Goal: Information Seeking & Learning: Learn about a topic

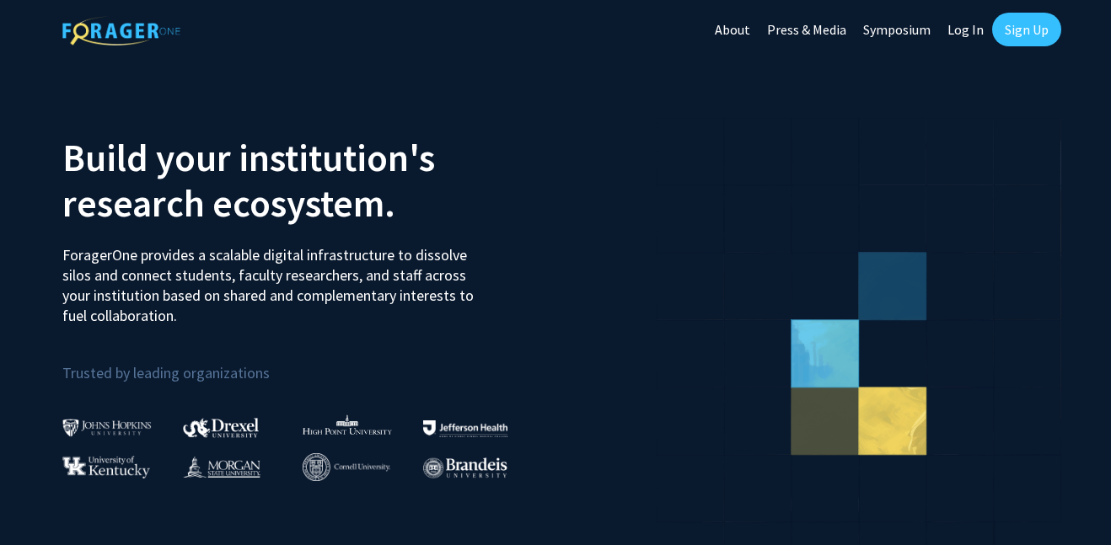
click at [1024, 34] on link "Sign Up" at bounding box center [1026, 30] width 69 height 34
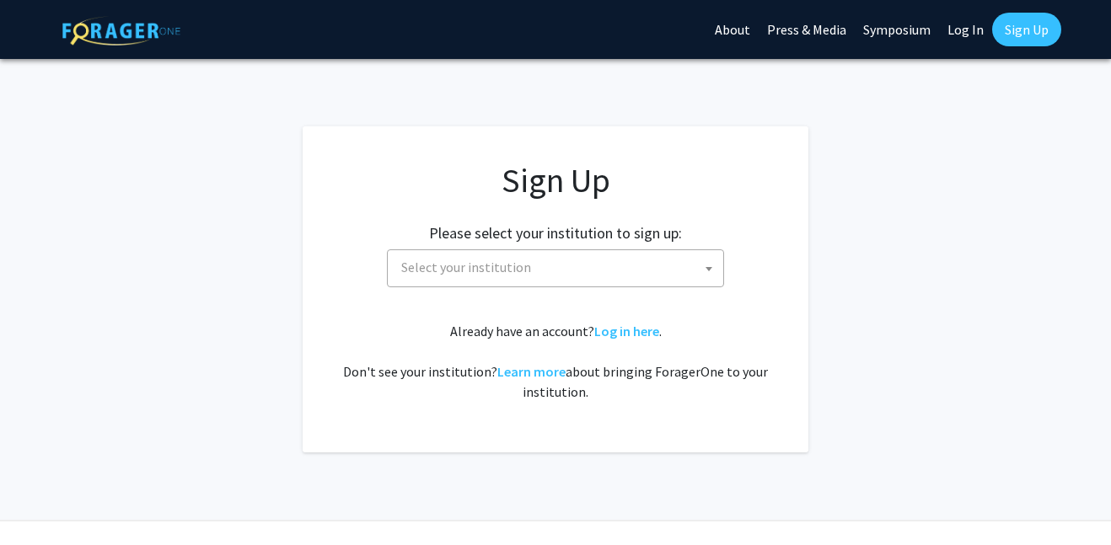
click at [555, 277] on span "Select your institution" at bounding box center [558, 267] width 329 height 35
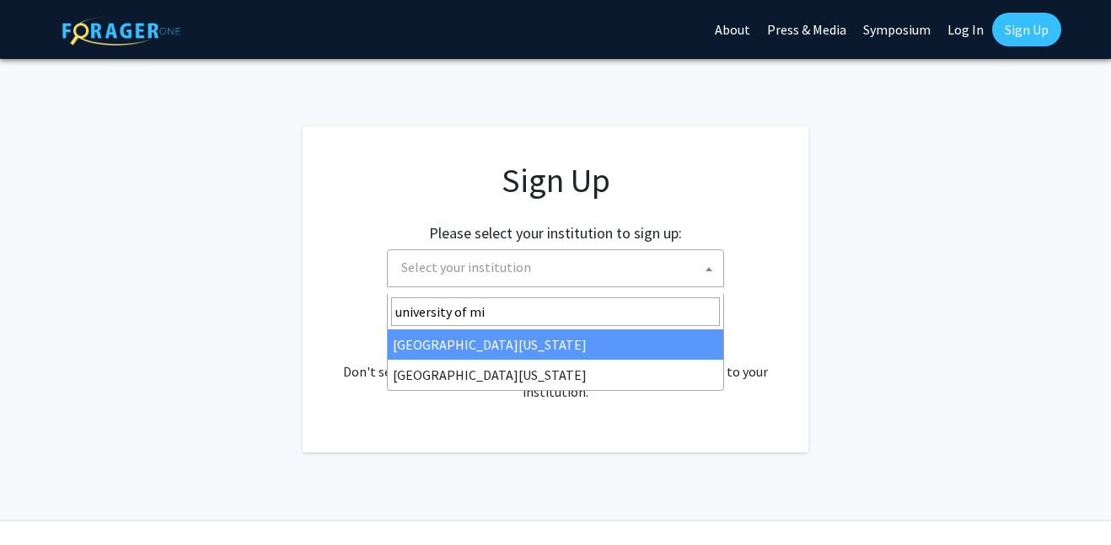
type input "university of mis"
select select "33"
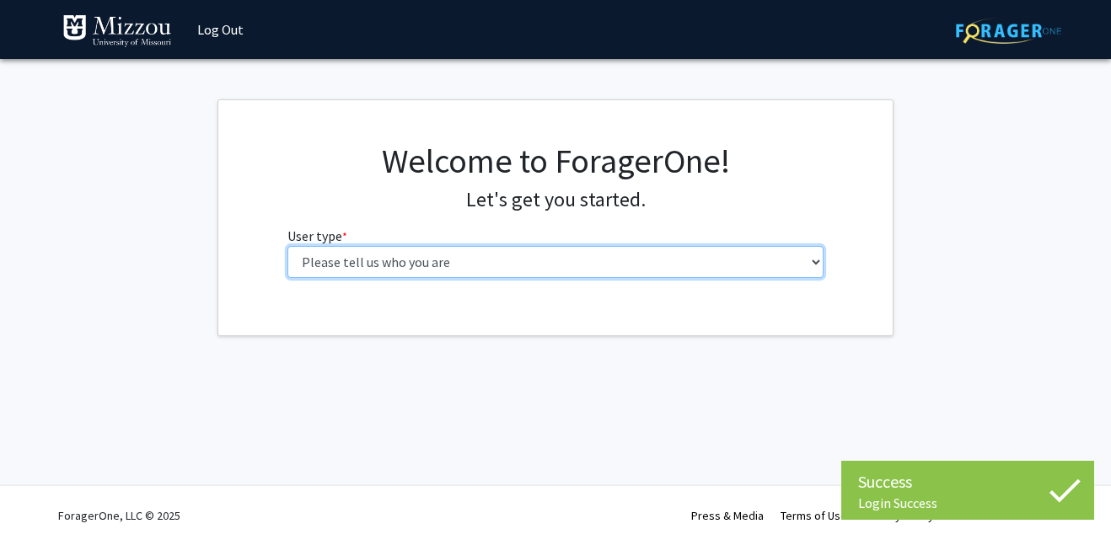
click at [623, 278] on select "Please tell us who you are Undergraduate Student Master's Student Doctoral Cand…" at bounding box center [555, 262] width 537 height 32
select select "1: undergrad"
click at [287, 264] on select "Please tell us who you are Undergraduate Student Master's Student Doctoral Cand…" at bounding box center [555, 262] width 537 height 32
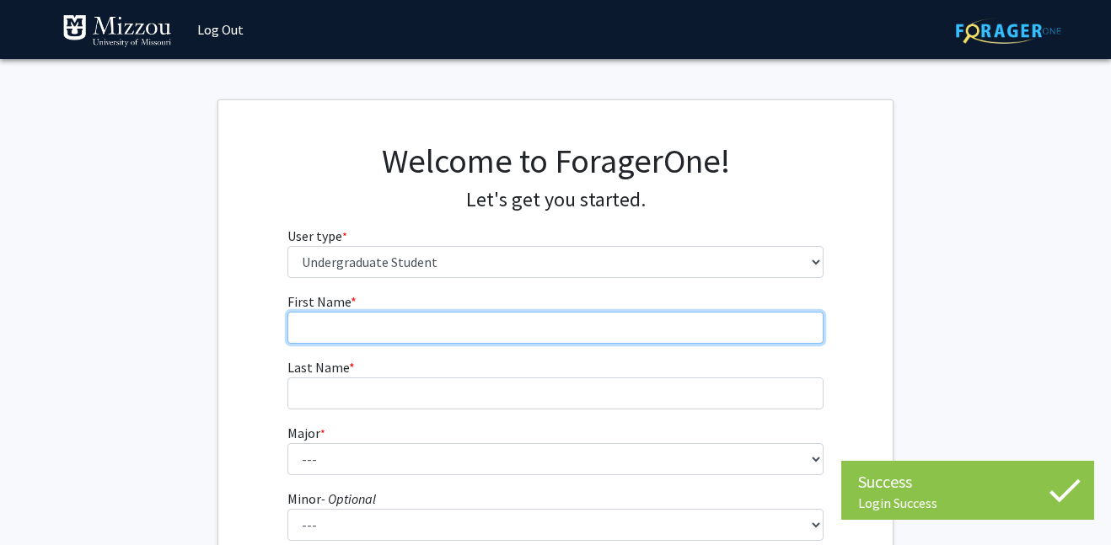
click at [574, 344] on input "First Name * required" at bounding box center [555, 328] width 537 height 32
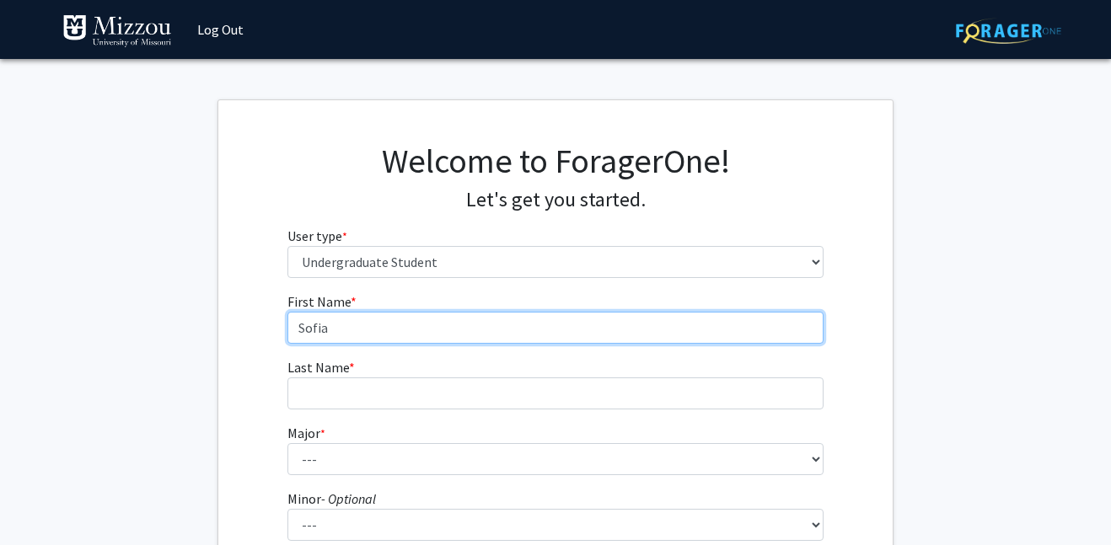
type input "Sofia"
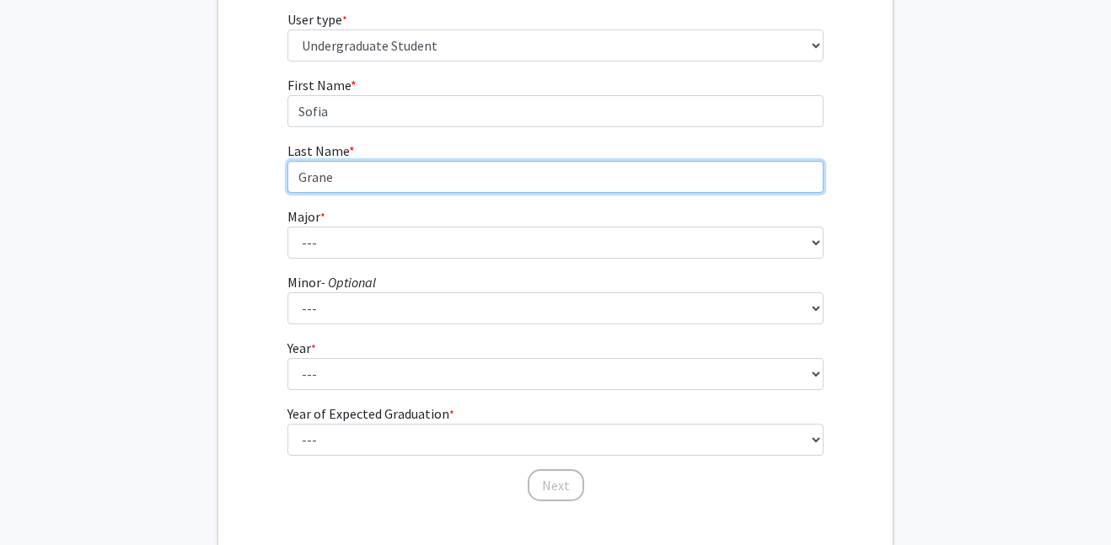
scroll to position [258, 0]
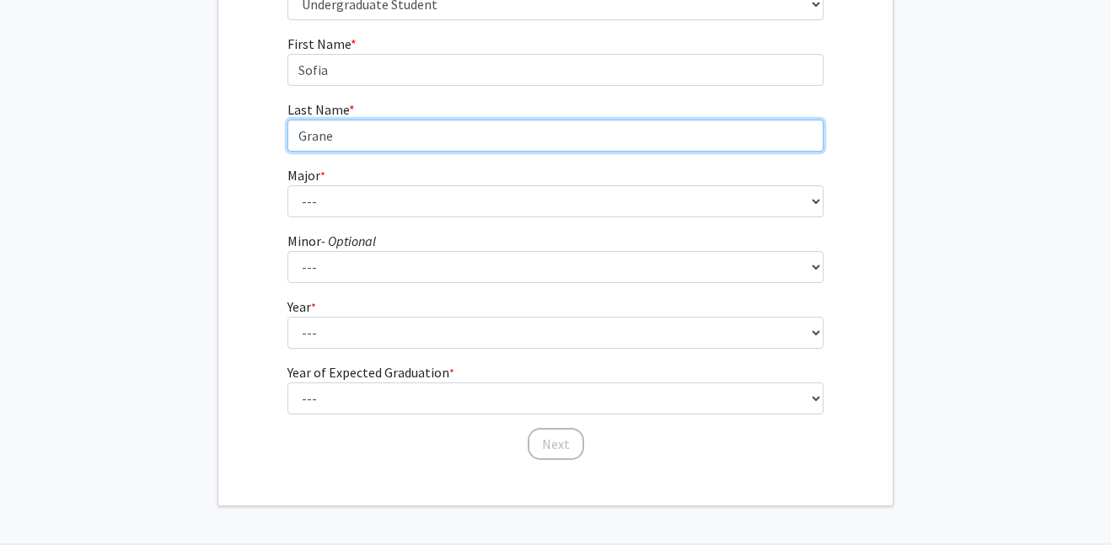
type input "Grane"
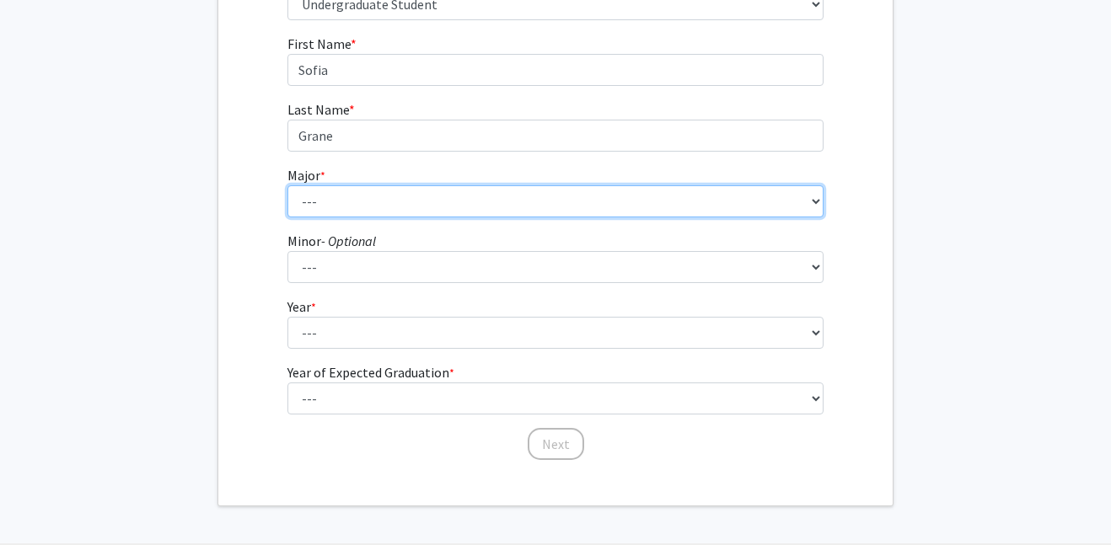
click at [620, 217] on select "--- Agribusiness Management Agricultural Education Agricultural Education: Comm…" at bounding box center [555, 201] width 537 height 32
select select "17: 2505"
click at [287, 217] on select "--- Agribusiness Management Agricultural Education Agricultural Education: Comm…" at bounding box center [555, 201] width 537 height 32
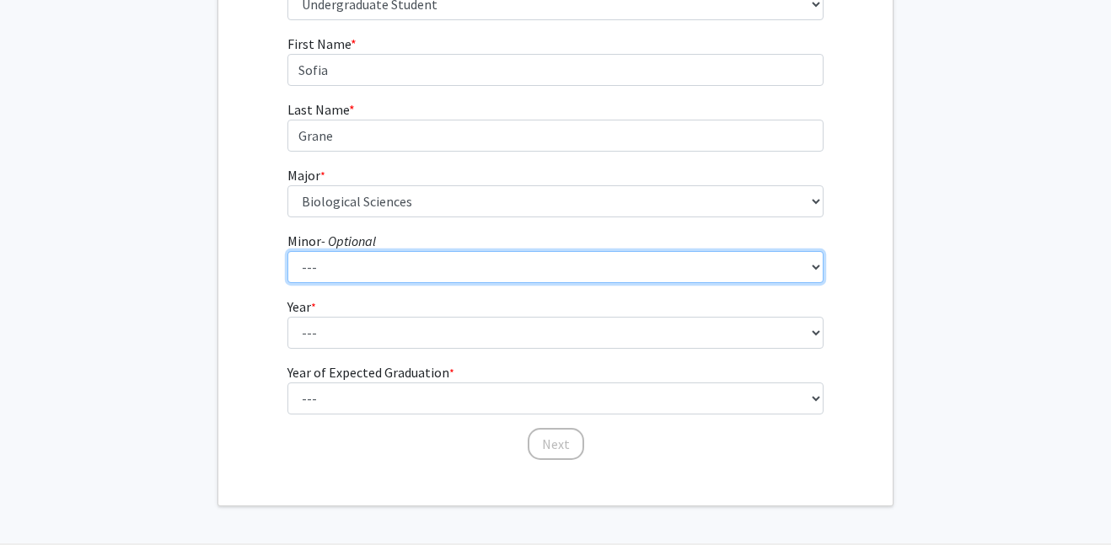
click at [507, 283] on select "--- Accountancy Aerospace Engineering Aerospace Studies Agribusiness Management…" at bounding box center [555, 267] width 537 height 32
select select "23: 1979"
click at [287, 283] on select "--- Accountancy Aerospace Engineering Aerospace Studies Agribusiness Management…" at bounding box center [555, 267] width 537 height 32
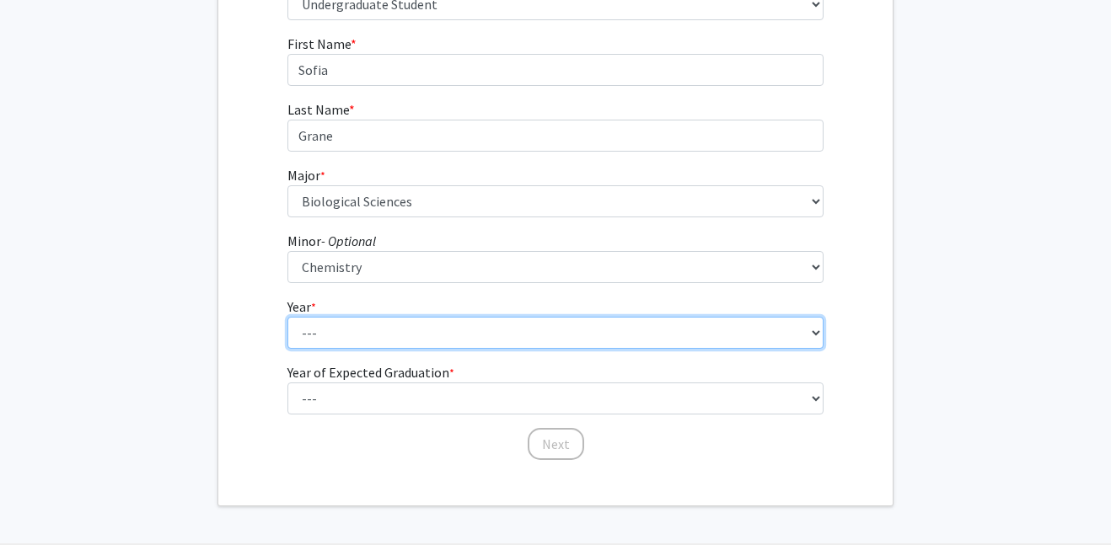
click at [384, 349] on select "--- First-year Sophomore Junior Senior Postbaccalaureate Certificate" at bounding box center [555, 333] width 537 height 32
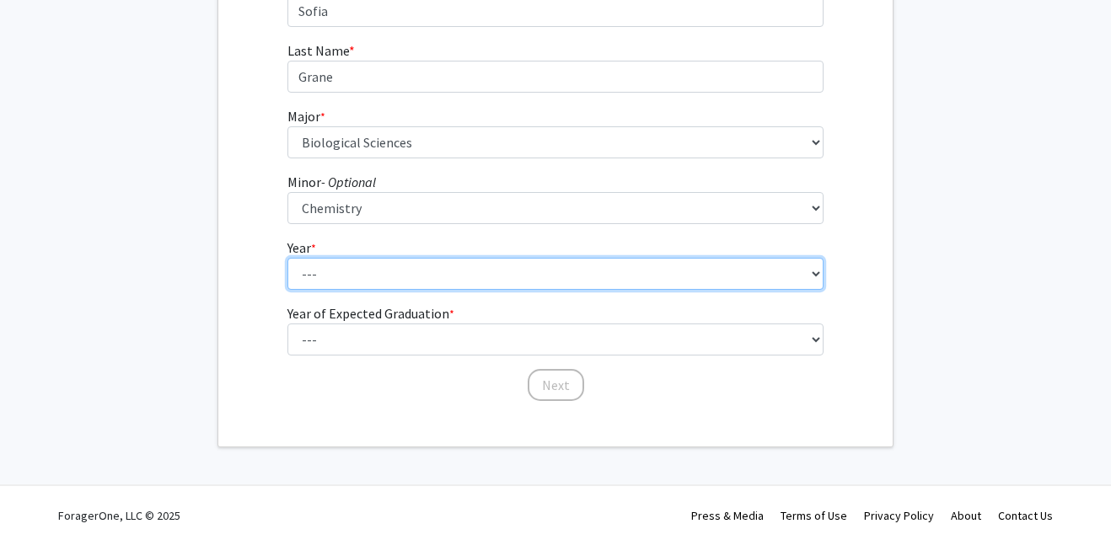
scroll to position [334, 0]
click at [429, 290] on select "--- First-year Sophomore Junior Senior Postbaccalaureate Certificate" at bounding box center [555, 274] width 537 height 32
select select "3: junior"
click at [287, 290] on select "--- First-year Sophomore Junior Senior Postbaccalaureate Certificate" at bounding box center [555, 274] width 537 height 32
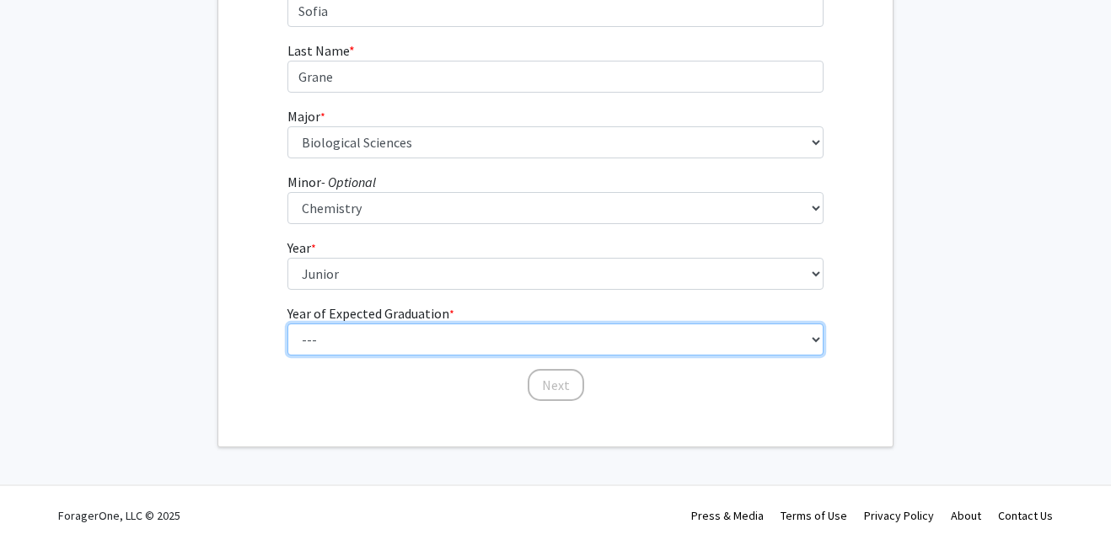
click at [404, 356] on select "--- 2025 2026 2027 2028 2029 2030 2031 2032 2033 2034" at bounding box center [555, 340] width 537 height 32
select select "2: 2026"
click at [287, 356] on select "--- 2025 2026 2027 2028 2029 2030 2031 2032 2033 2034" at bounding box center [555, 340] width 537 height 32
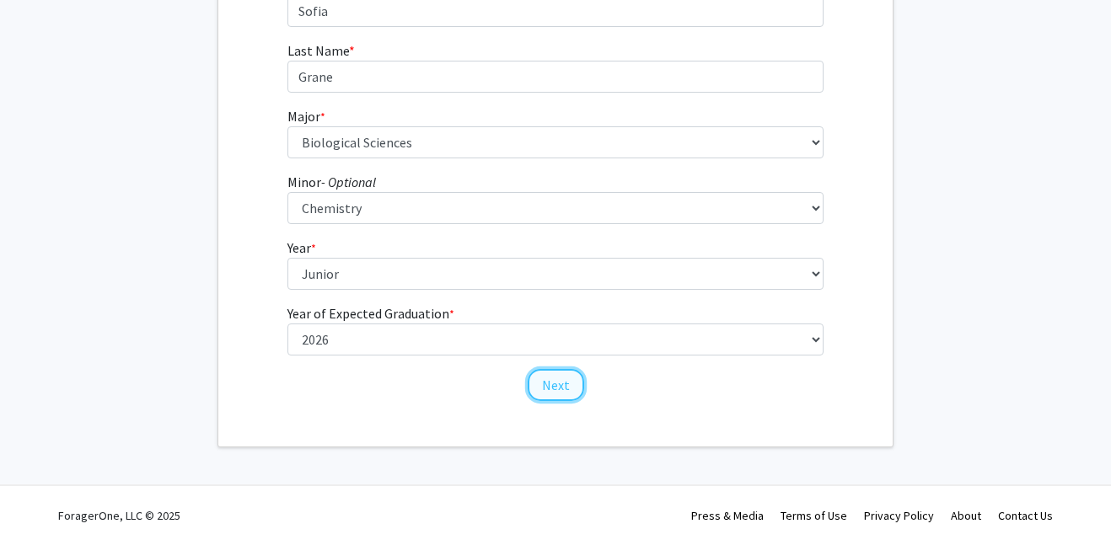
click at [561, 401] on button "Next" at bounding box center [556, 385] width 56 height 32
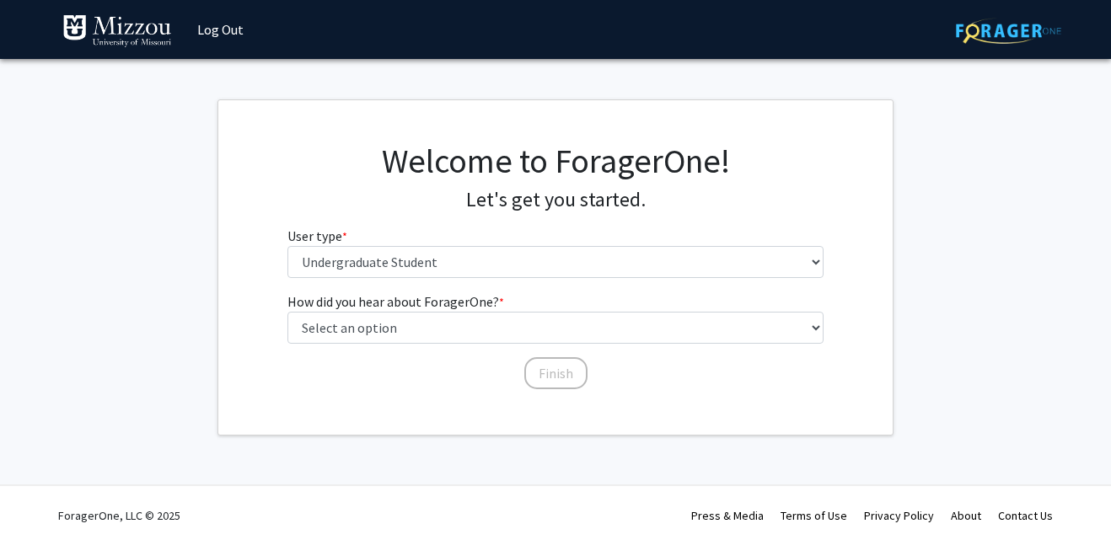
scroll to position [0, 0]
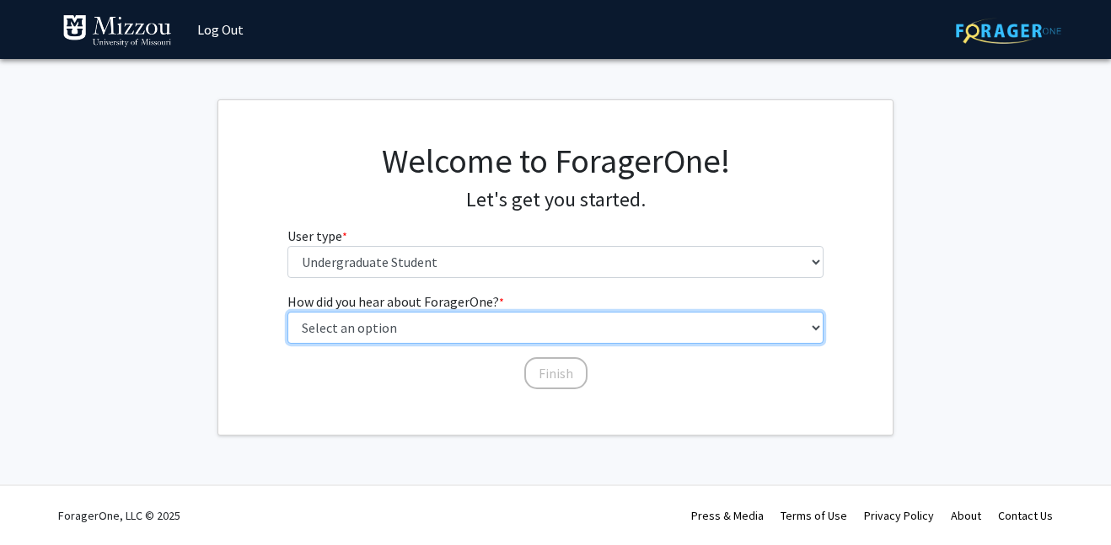
click at [561, 344] on select "Select an option Peer/student recommendation Faculty/staff recommendation Unive…" at bounding box center [555, 328] width 537 height 32
select select "2: faculty_recommendation"
click at [287, 337] on select "Select an option Peer/student recommendation Faculty/staff recommendation Unive…" at bounding box center [555, 328] width 537 height 32
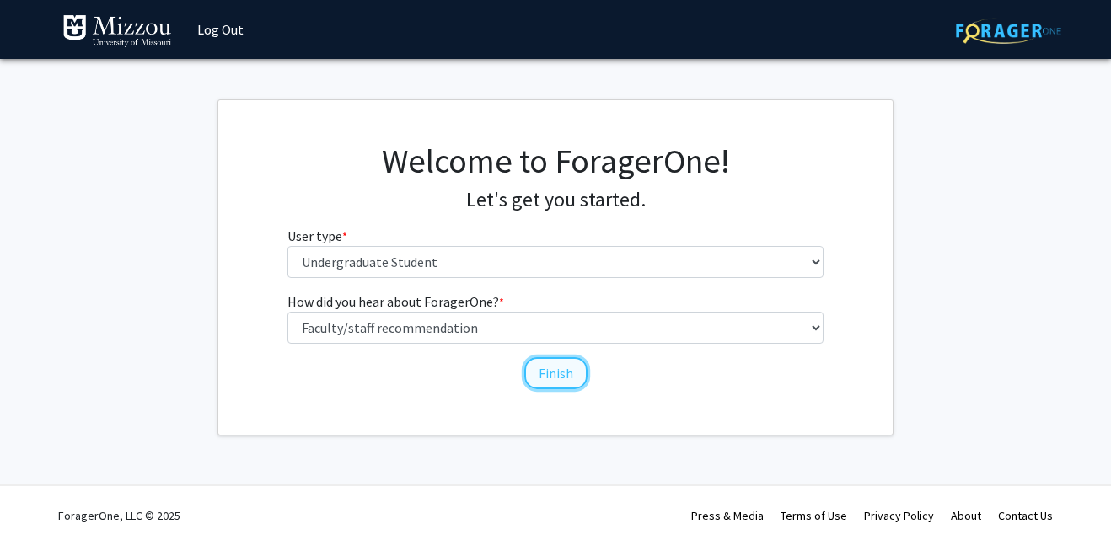
click at [534, 389] on button "Finish" at bounding box center [555, 373] width 63 height 32
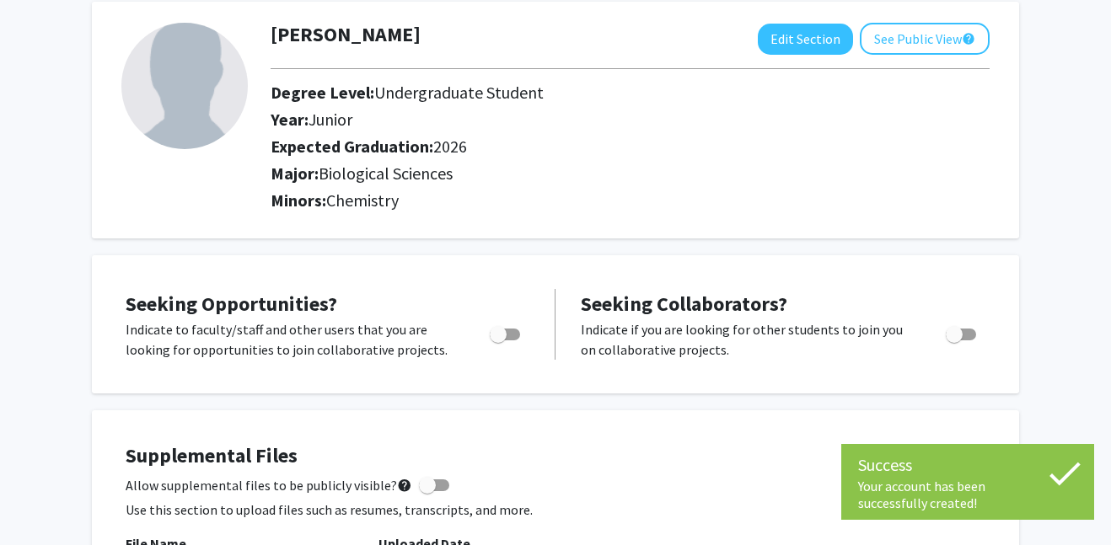
scroll to position [91, 0]
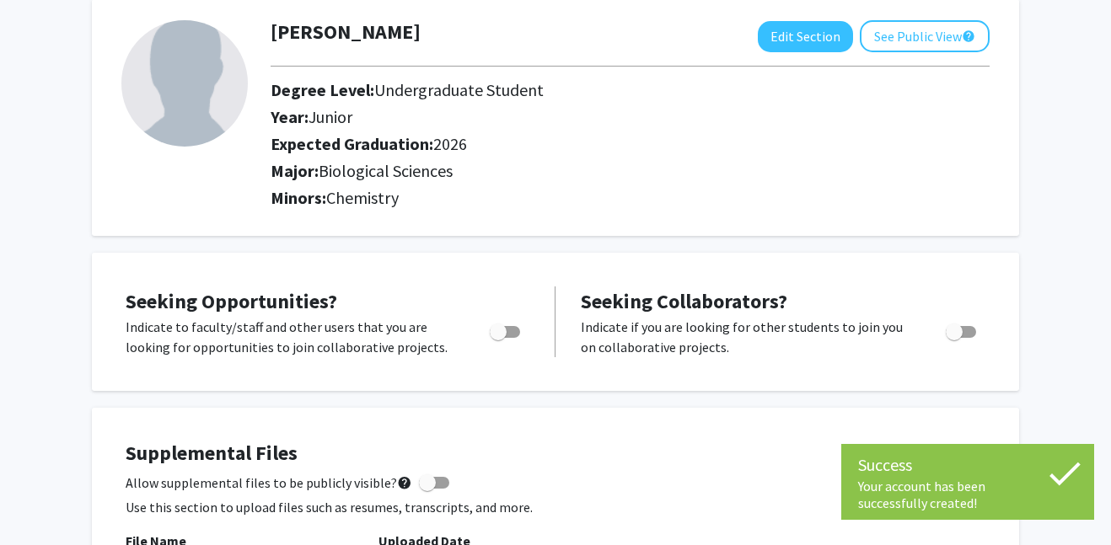
click at [519, 338] on span "Toggle" at bounding box center [505, 332] width 30 height 12
click at [498, 339] on input "Are you actively seeking opportunities?" at bounding box center [497, 338] width 1 height 1
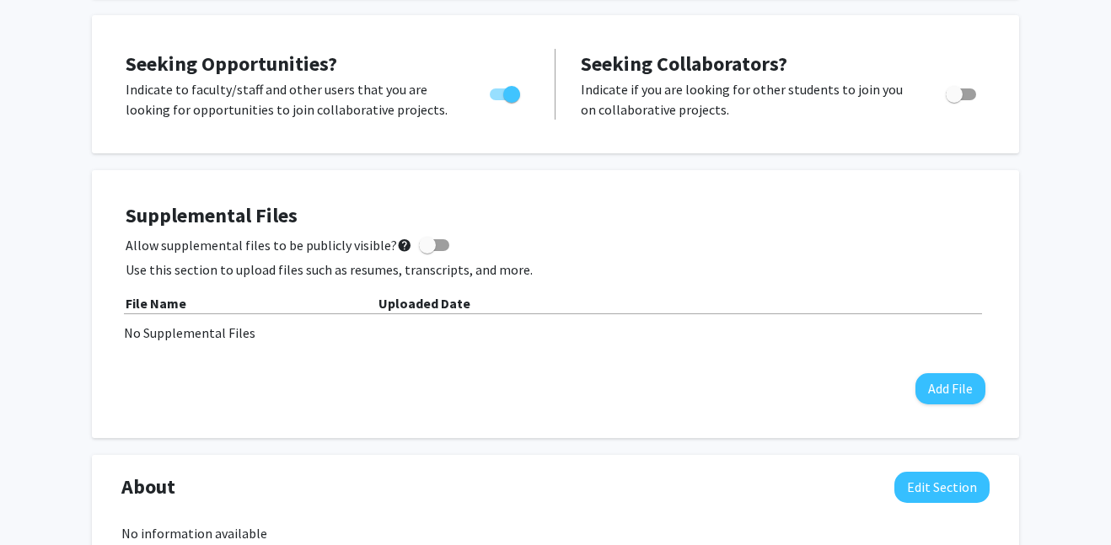
scroll to position [328, 0]
click at [499, 101] on span "Toggle" at bounding box center [505, 95] width 30 height 12
click at [498, 102] on input "Are you actively seeking opportunities?" at bounding box center [497, 101] width 1 height 1
checkbox input "false"
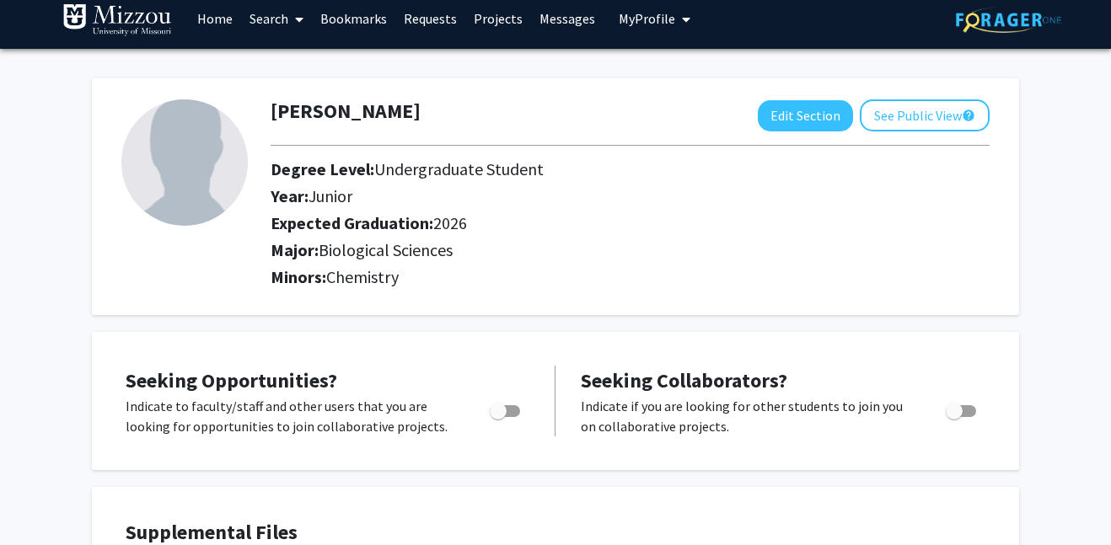
scroll to position [0, 0]
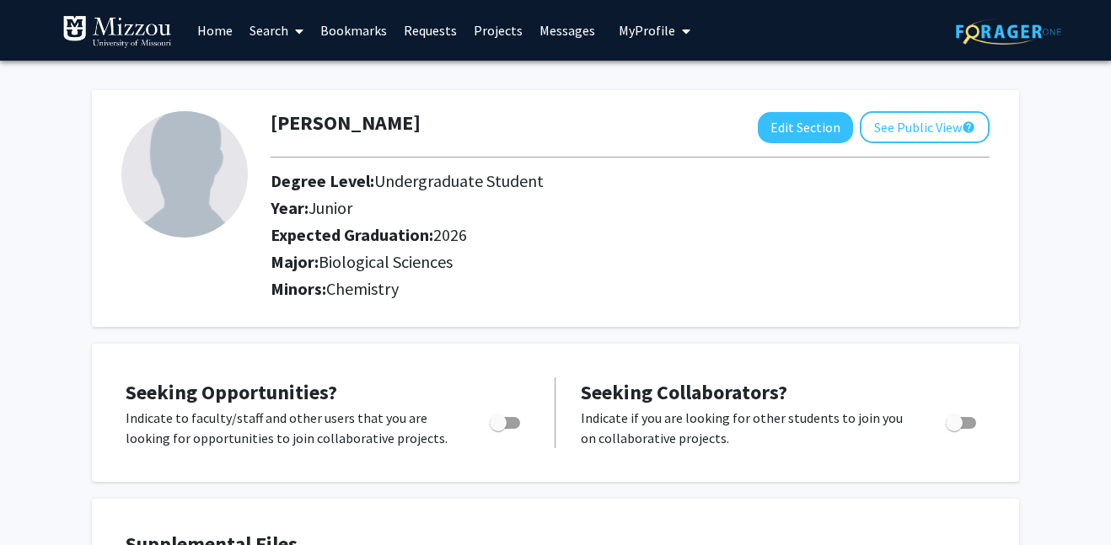
click at [218, 30] on link "Home" at bounding box center [215, 30] width 52 height 59
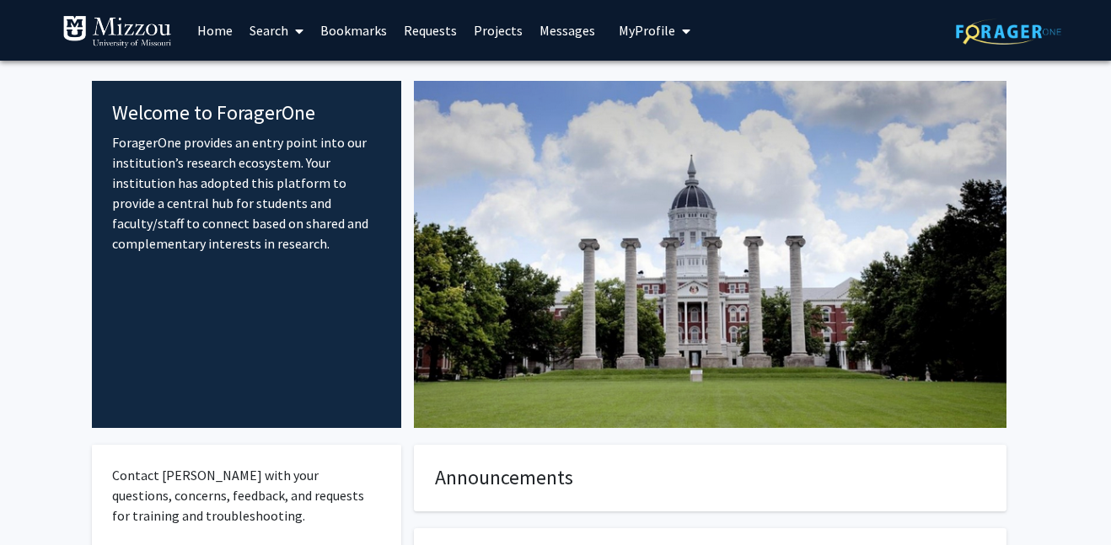
click at [291, 24] on span at bounding box center [295, 31] width 15 height 59
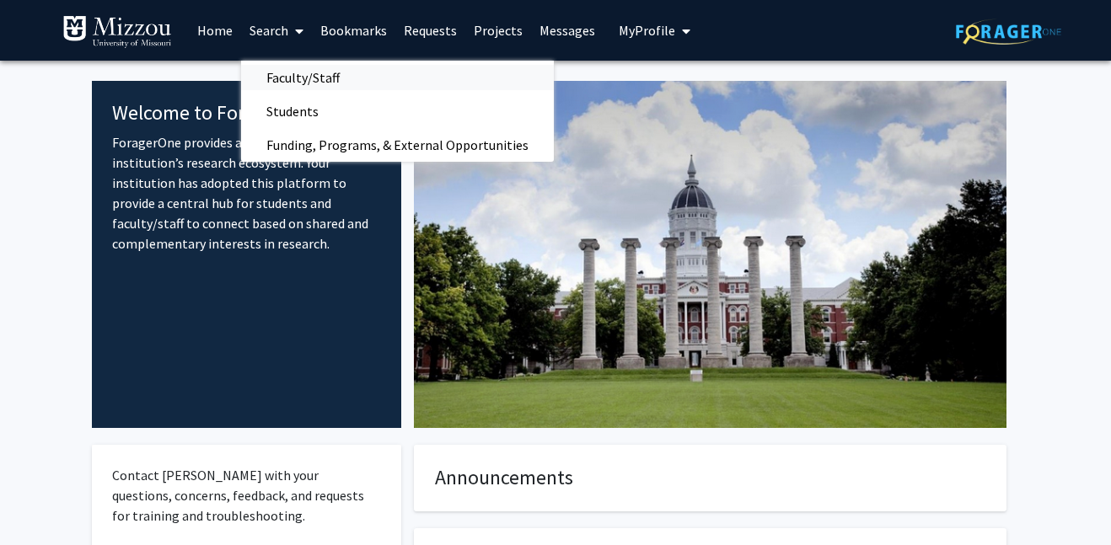
click at [291, 83] on span "Faculty/Staff" at bounding box center [303, 78] width 124 height 34
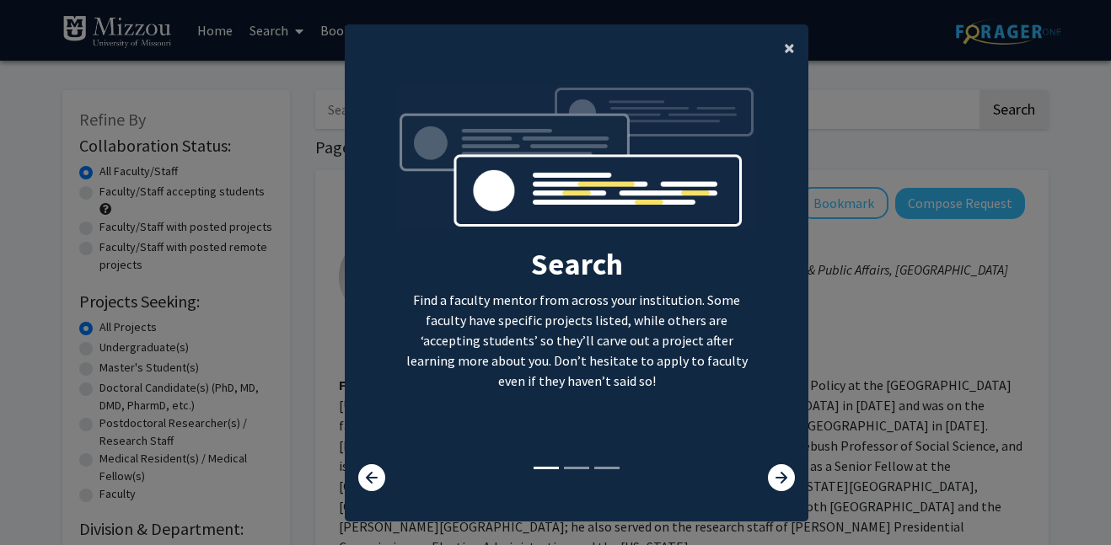
scroll to position [35, 0]
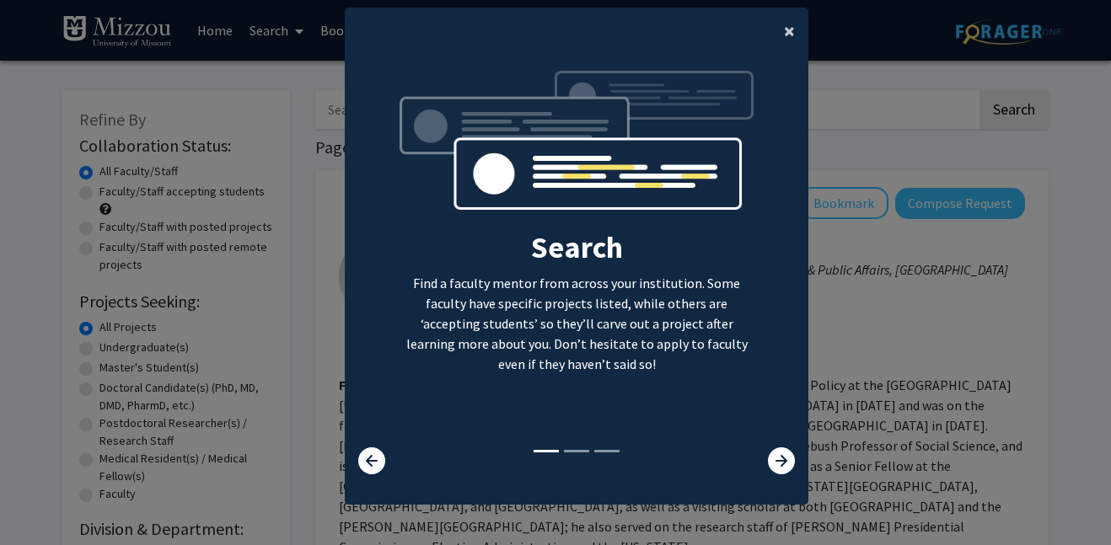
click at [784, 22] on span "×" at bounding box center [789, 31] width 11 height 26
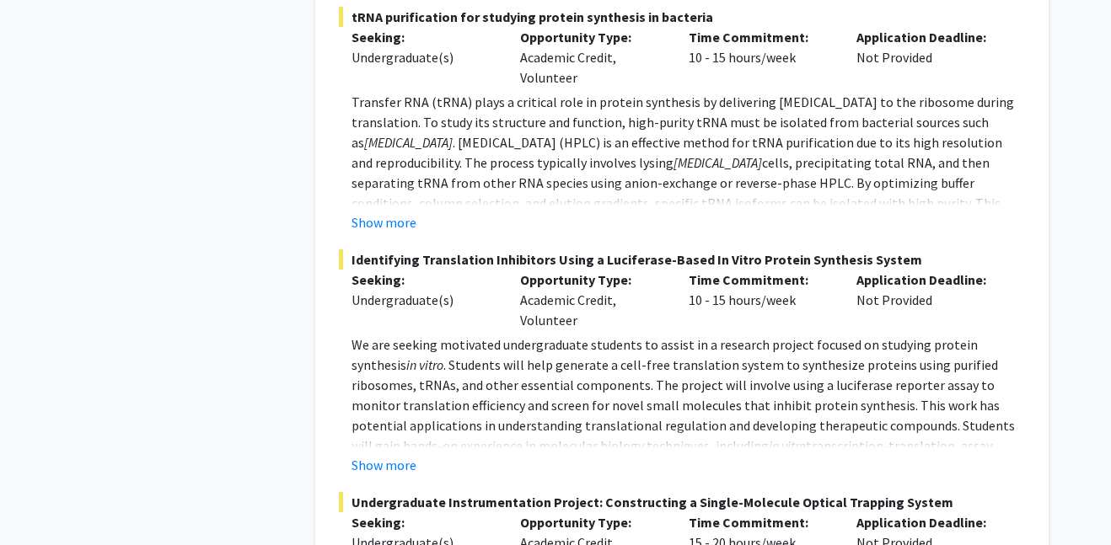
scroll to position [3979, 0]
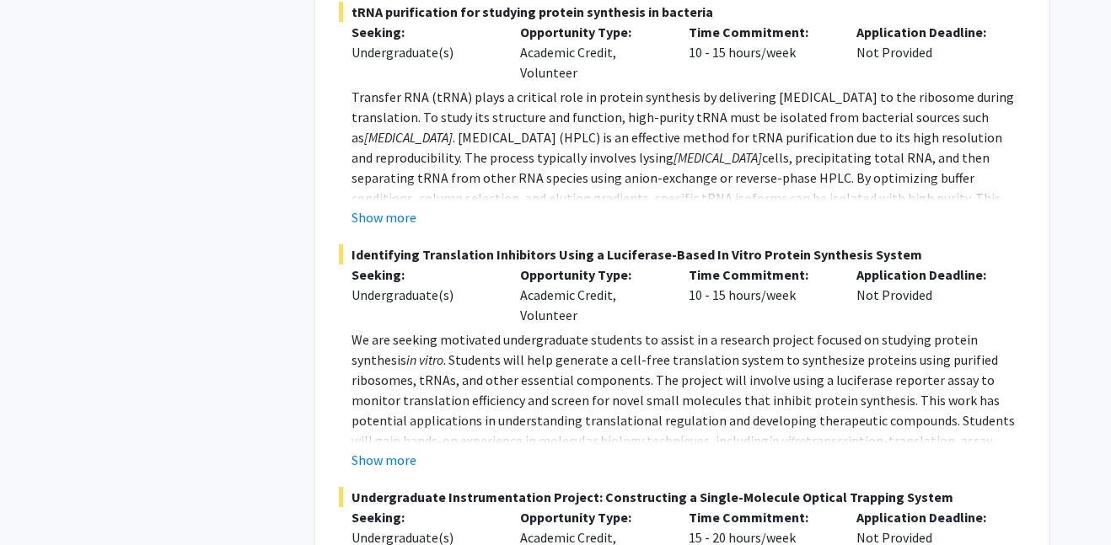
click at [329, 431] on div "Peter Cornish Bookmark Compose Request Faculty Associate Professor Departments:…" at bounding box center [681, 277] width 733 height 1391
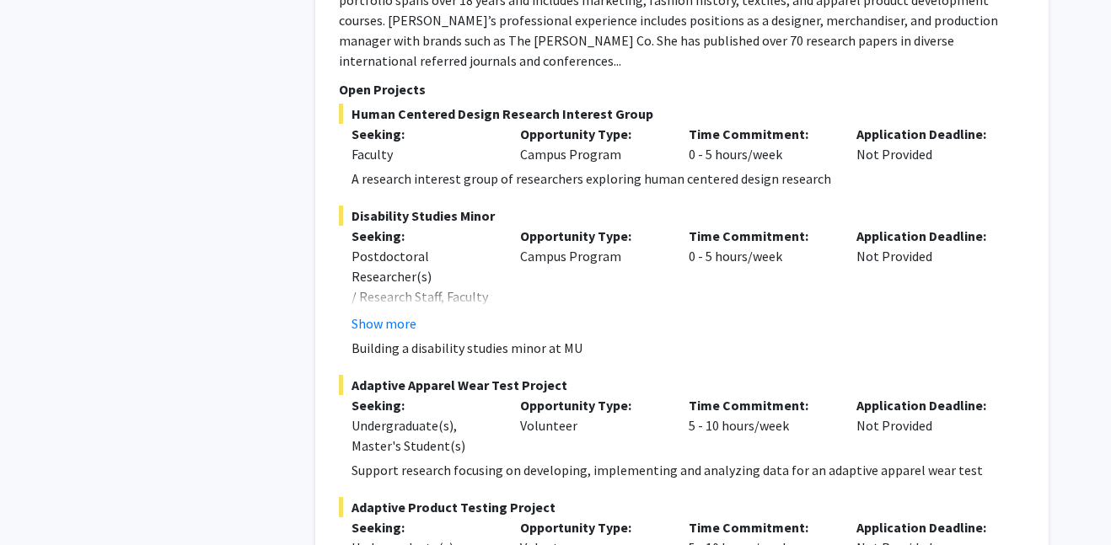
scroll to position [7783, 0]
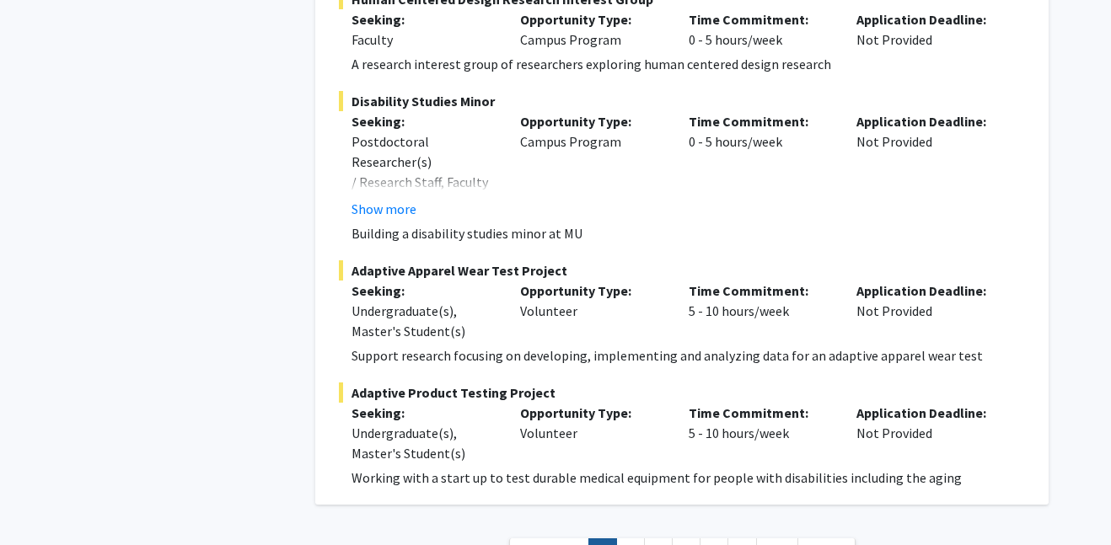
scroll to position [8403, 0]
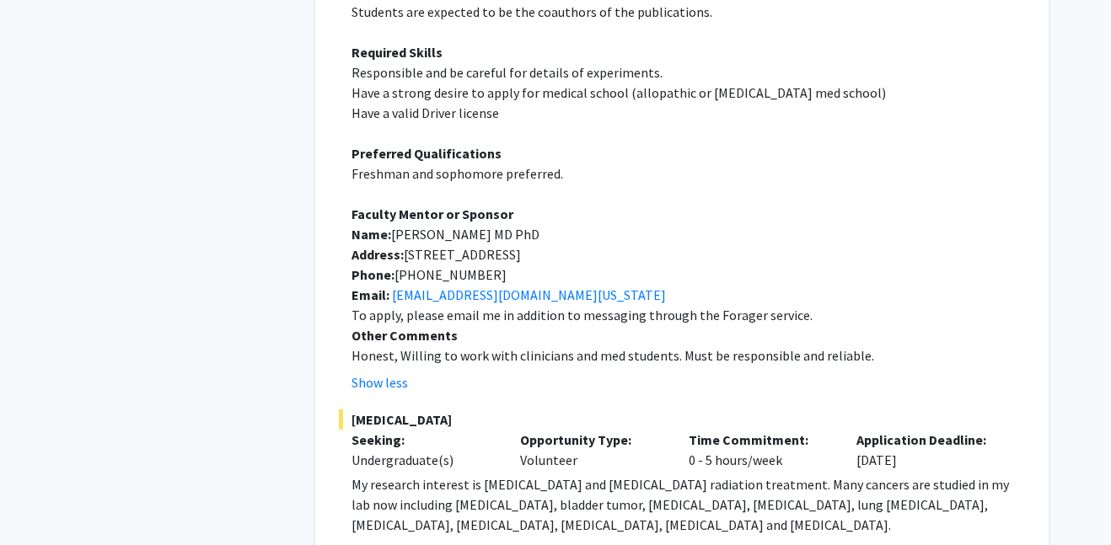
scroll to position [7169, 0]
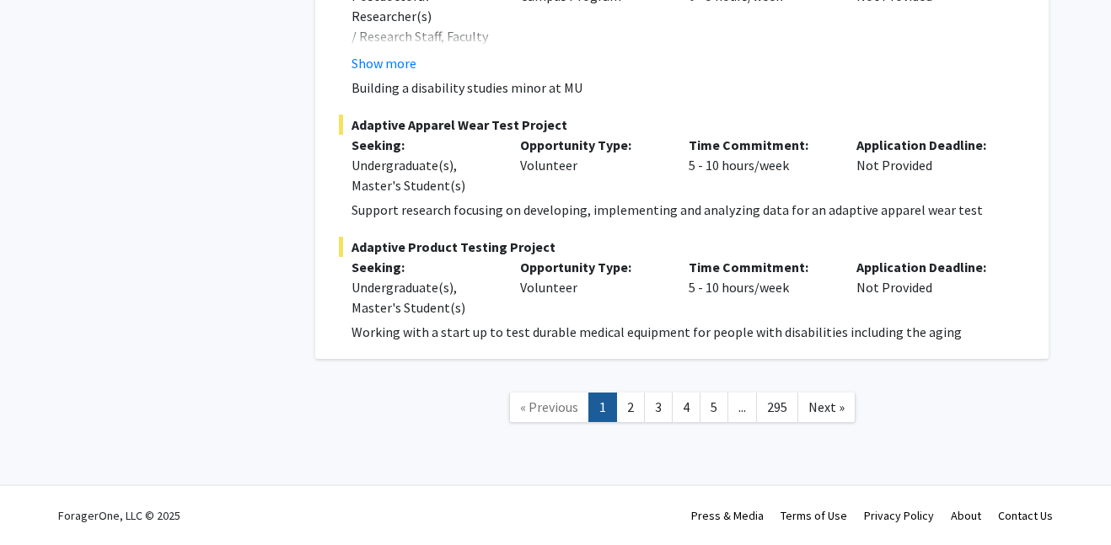
scroll to position [9981, 0]
click at [489, 257] on span "Adaptive Product Testing Project" at bounding box center [682, 247] width 686 height 20
click at [635, 257] on span "Adaptive Product Testing Project" at bounding box center [682, 247] width 686 height 20
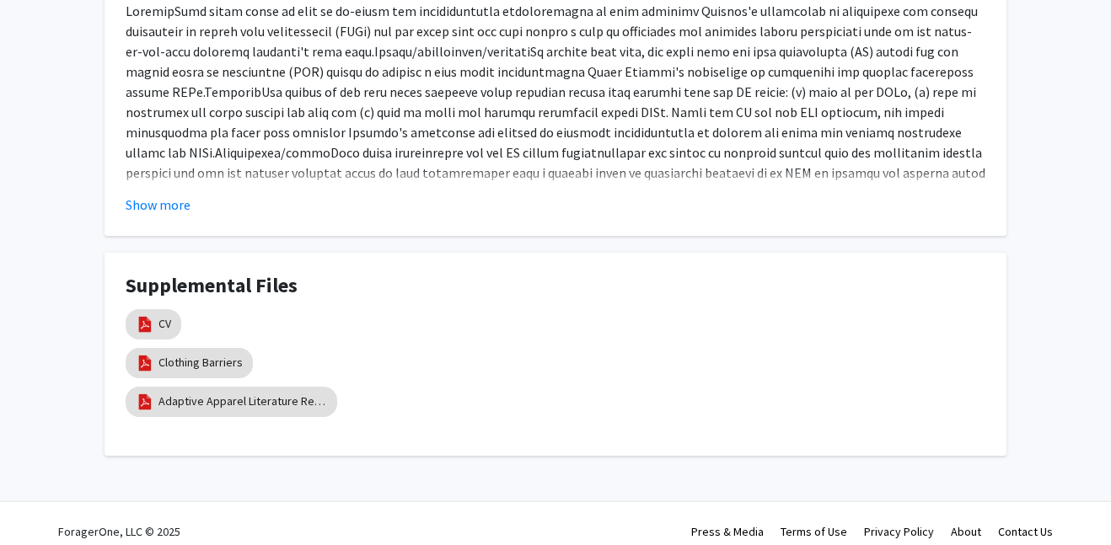
scroll to position [1504, 0]
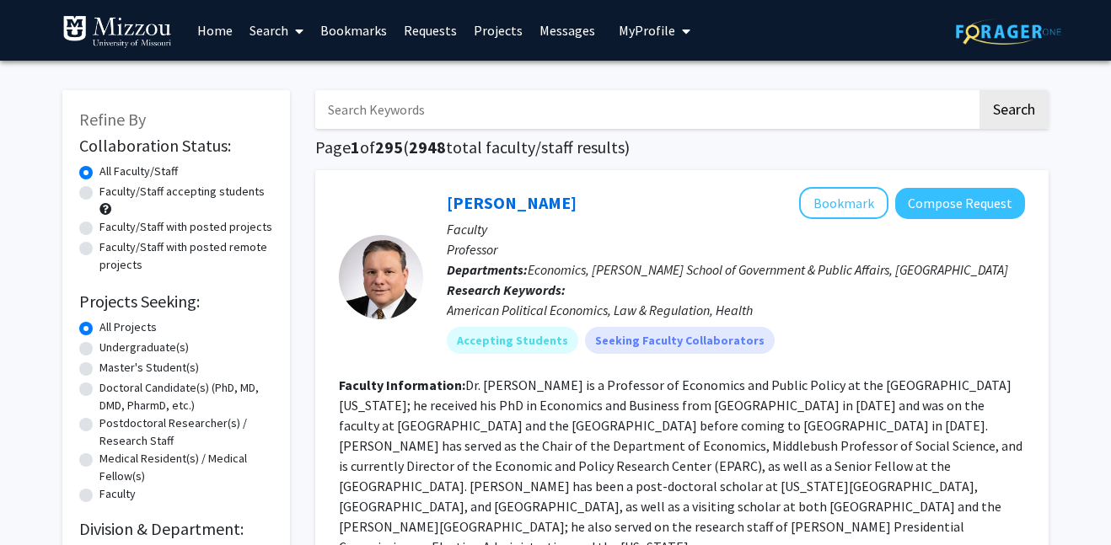
click at [99, 201] on label "Faculty/Staff accepting students" at bounding box center [181, 192] width 165 height 18
click at [99, 194] on input "Faculty/Staff accepting students" at bounding box center [104, 188] width 11 height 11
radio input "true"
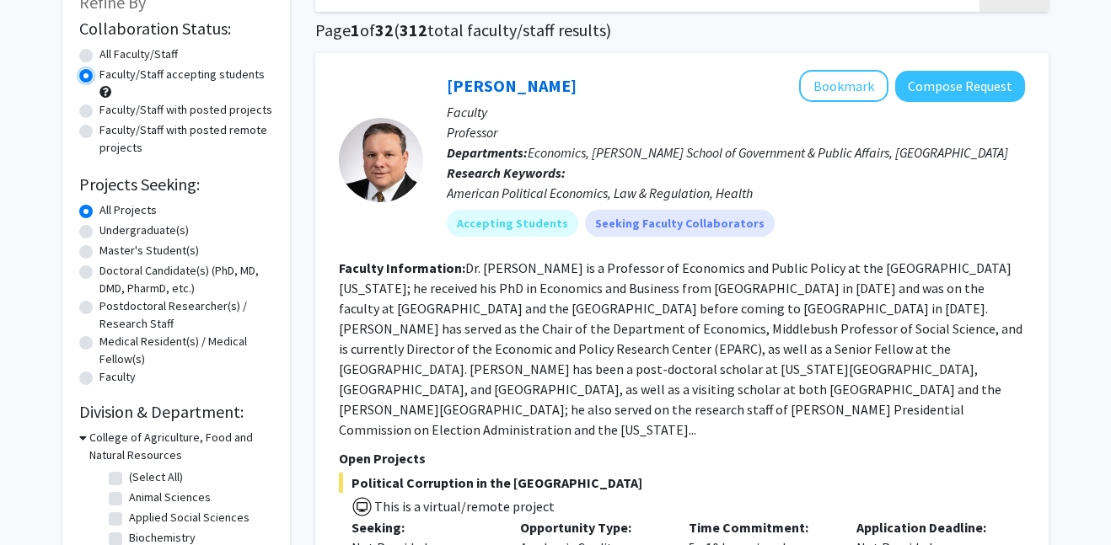
scroll to position [120, 0]
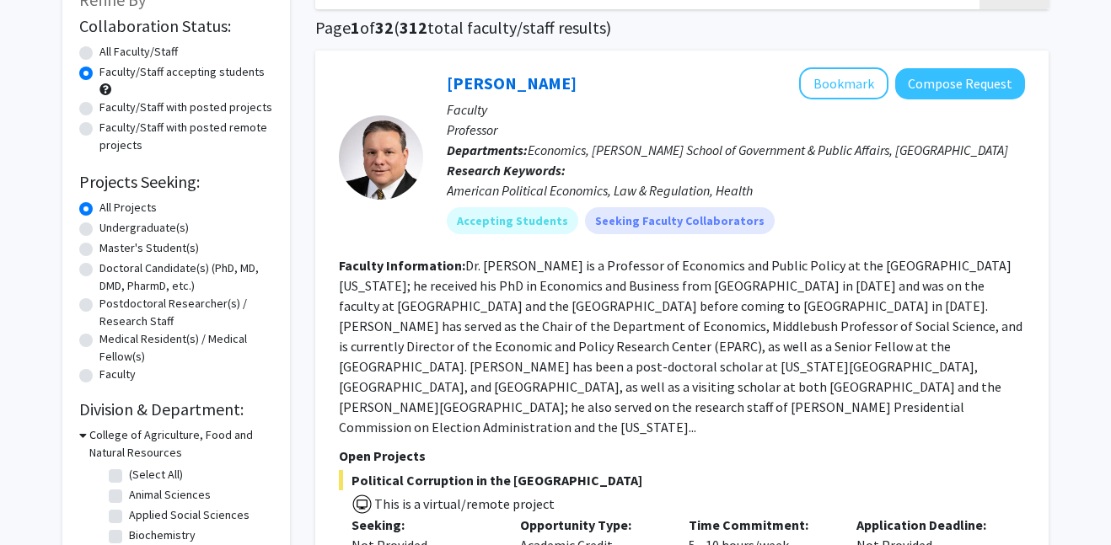
click at [168, 237] on label "Undergraduate(s)" at bounding box center [143, 228] width 89 height 18
click at [110, 230] on input "Undergraduate(s)" at bounding box center [104, 224] width 11 height 11
radio input "true"
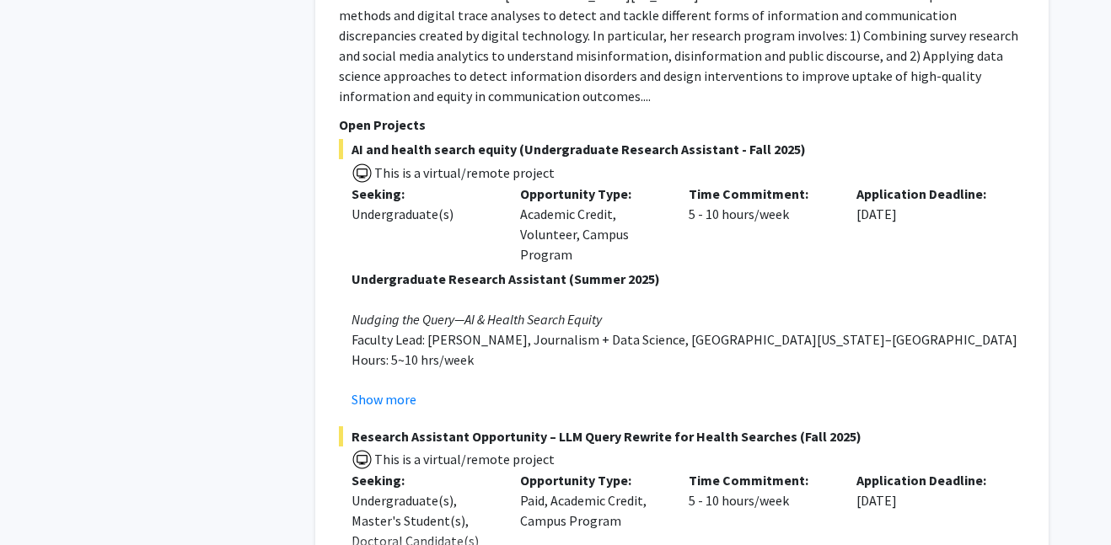
scroll to position [6035, 0]
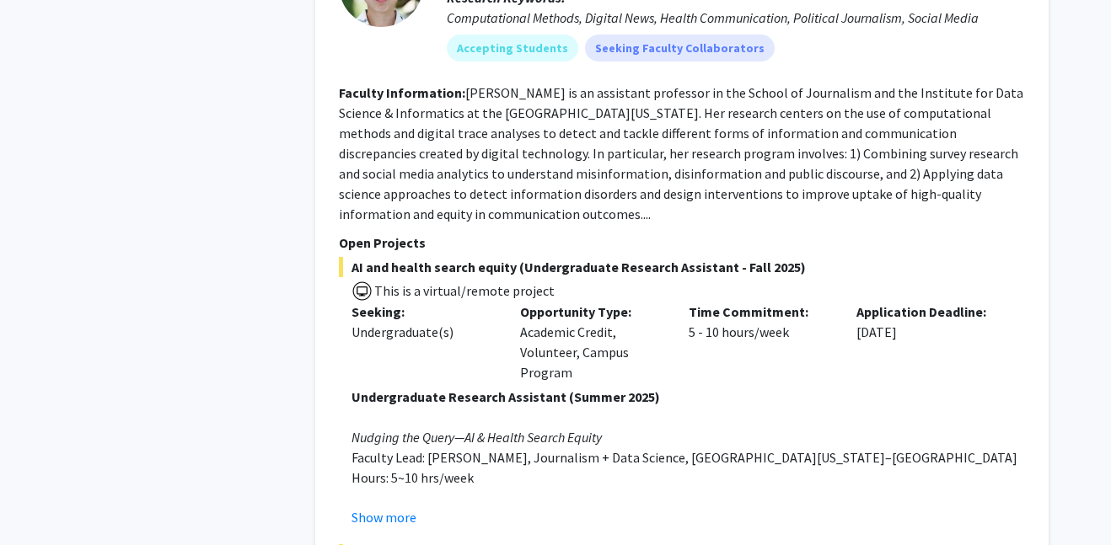
scroll to position [6210, 0]
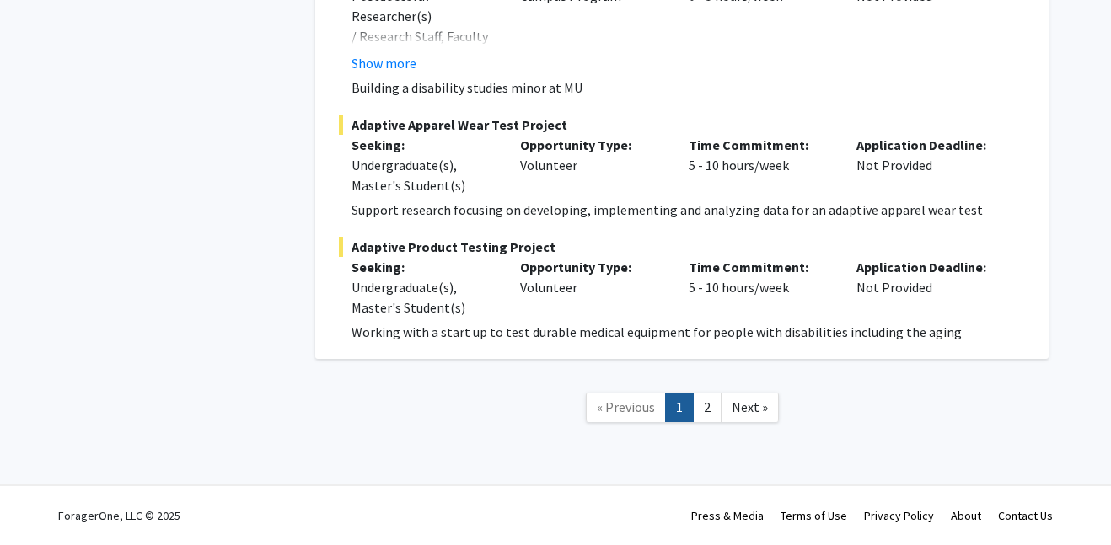
scroll to position [9381, 0]
click at [708, 402] on link "2" at bounding box center [707, 408] width 29 height 30
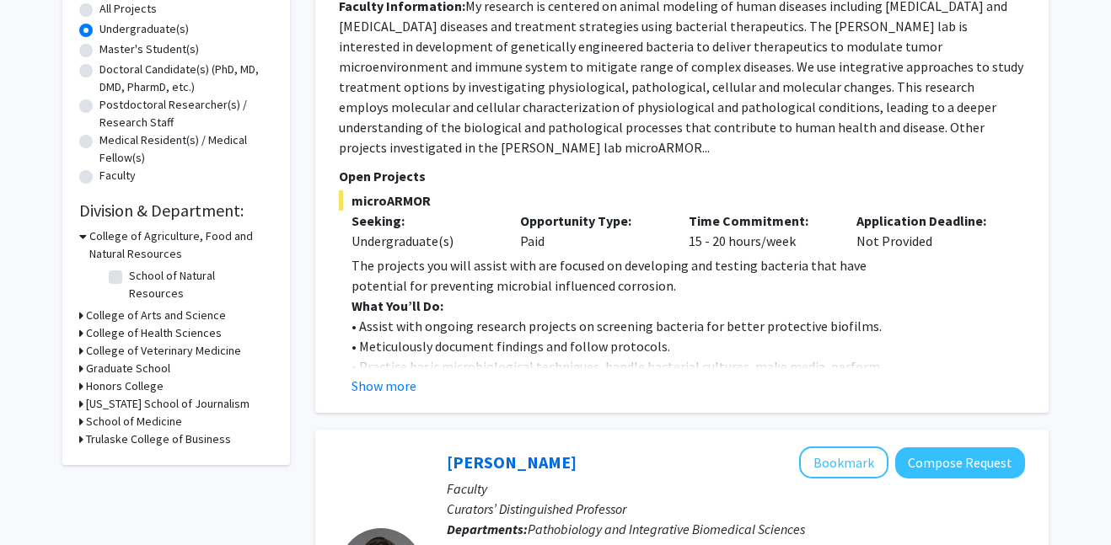
scroll to position [320, 0]
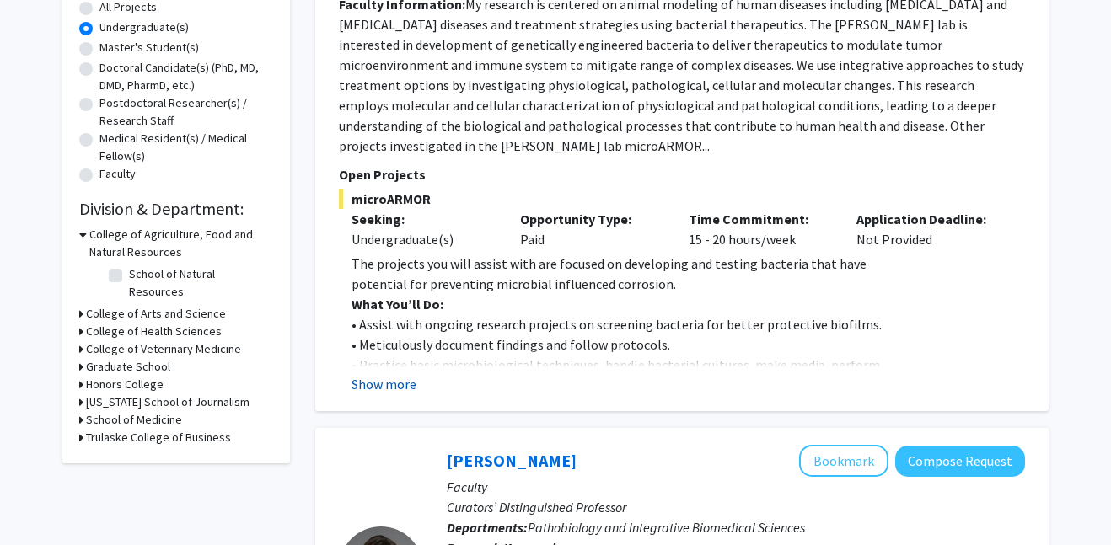
click at [411, 394] on button "Show more" at bounding box center [383, 384] width 65 height 20
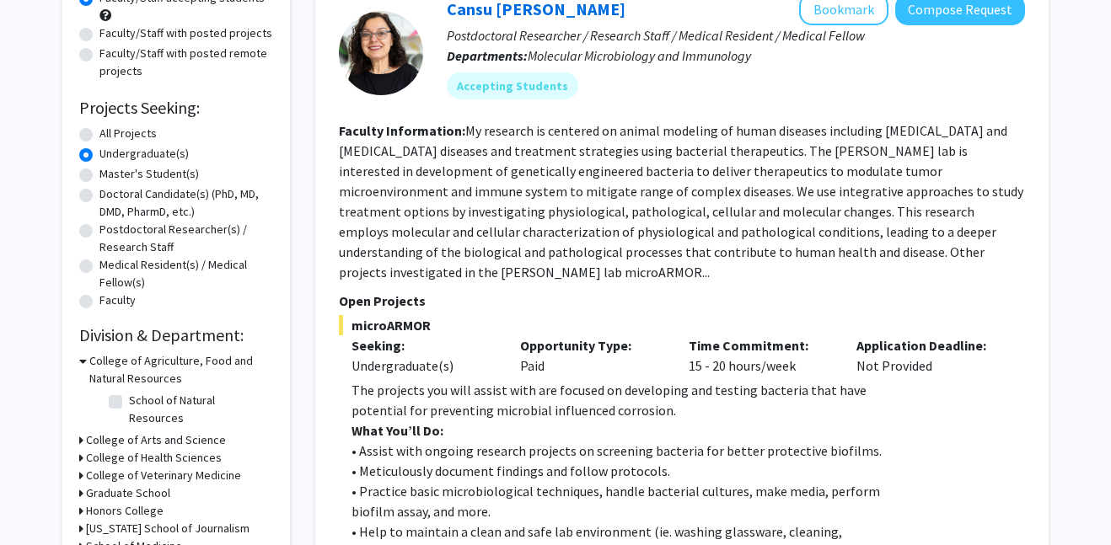
scroll to position [189, 0]
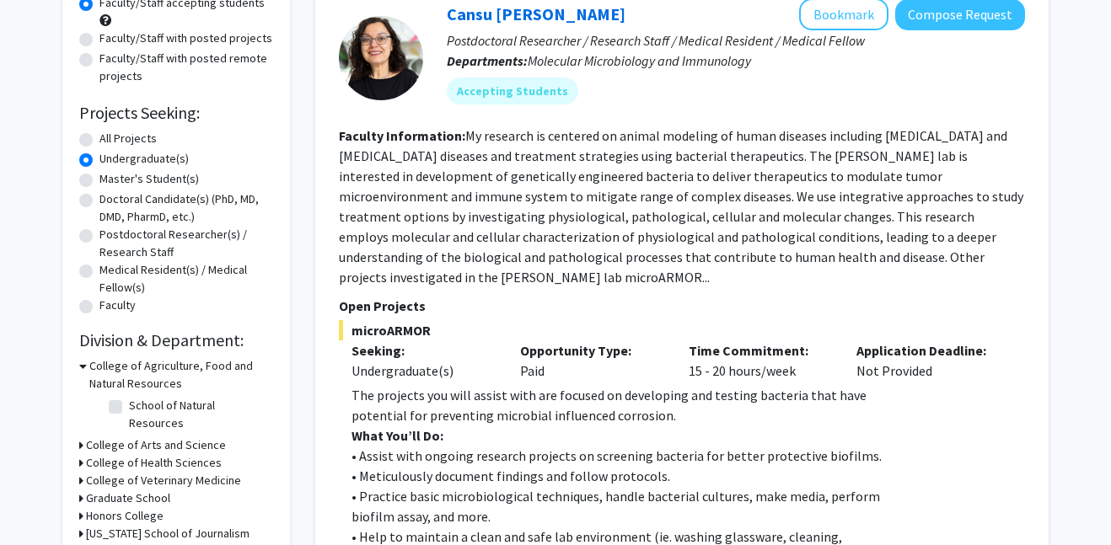
click at [822, 361] on p "Time Commitment:" at bounding box center [760, 351] width 143 height 20
click at [861, 30] on button "Bookmark" at bounding box center [843, 14] width 89 height 32
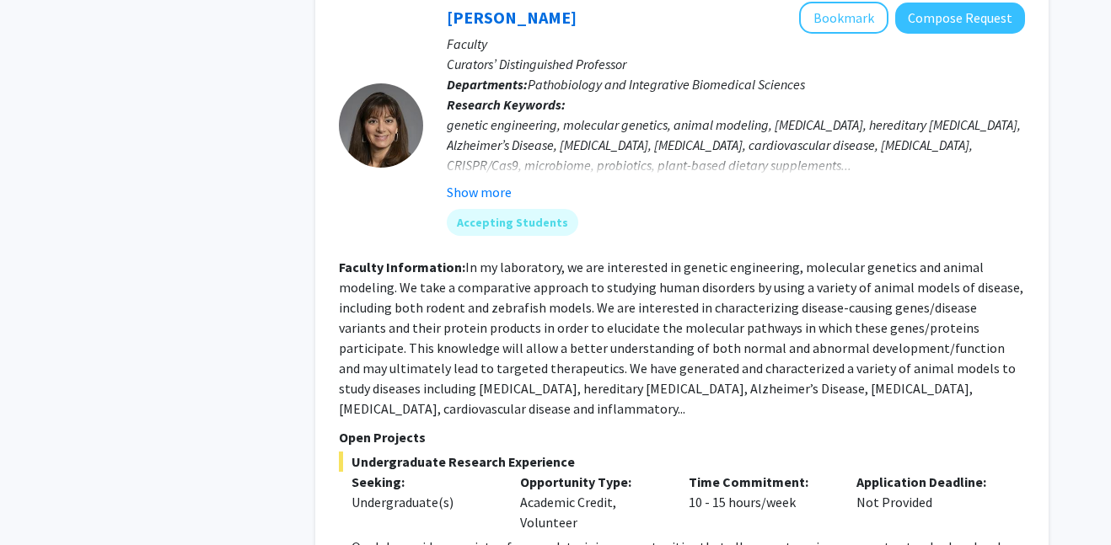
scroll to position [1078, 0]
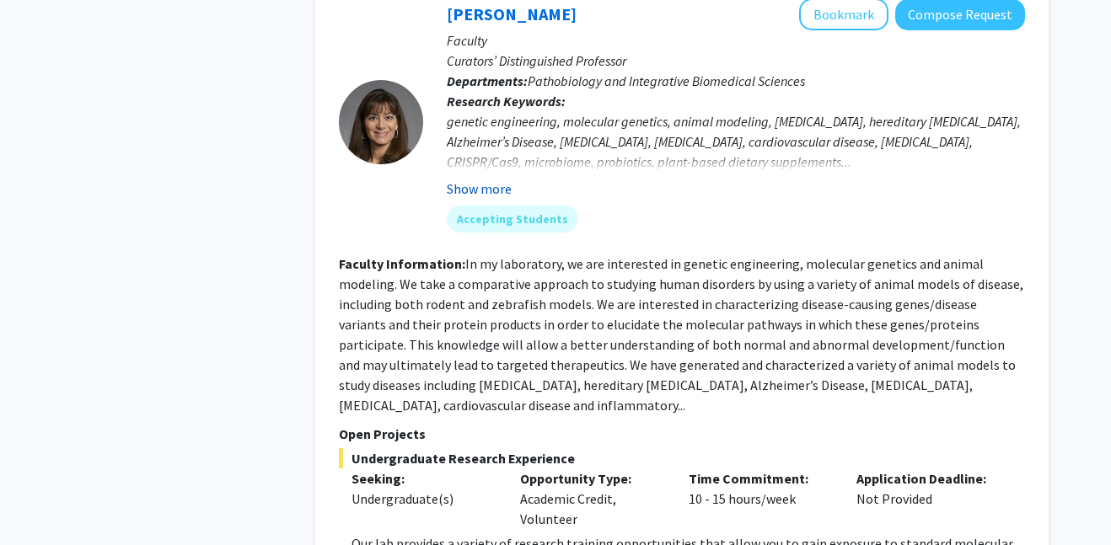
click at [487, 199] on button "Show more" at bounding box center [479, 189] width 65 height 20
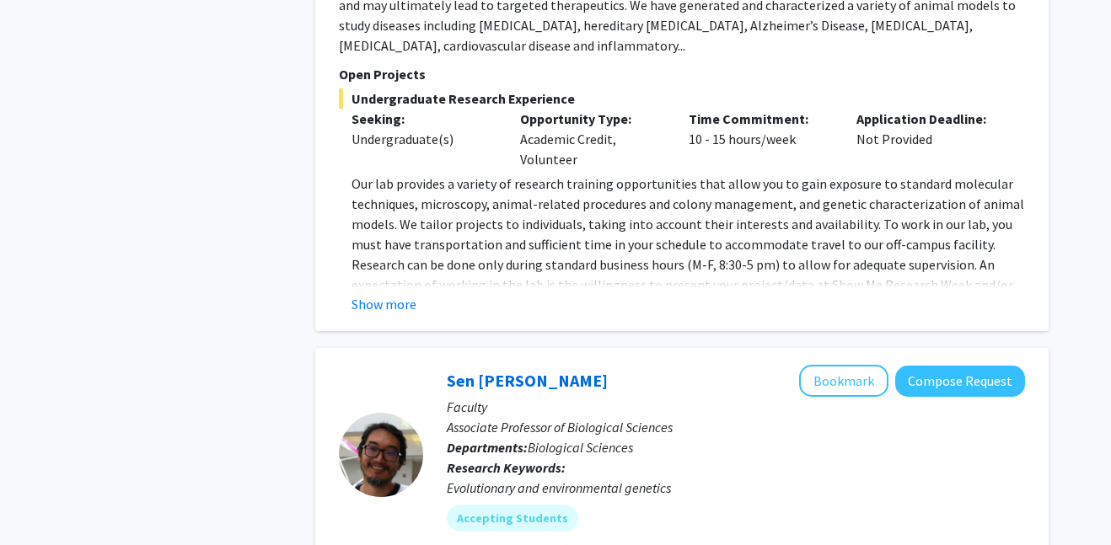
scroll to position [1440, 0]
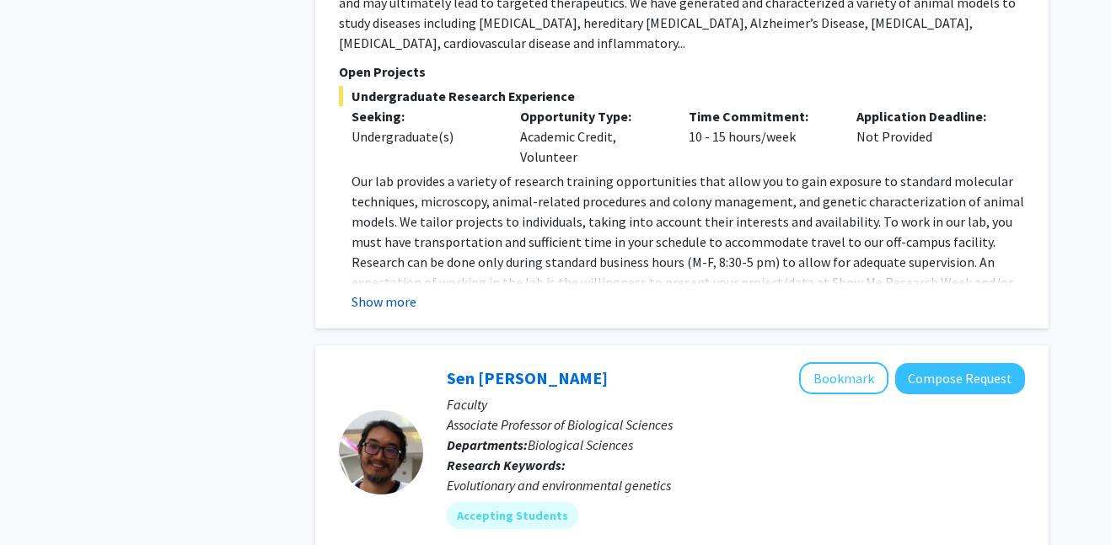
click at [371, 312] on button "Show more" at bounding box center [383, 302] width 65 height 20
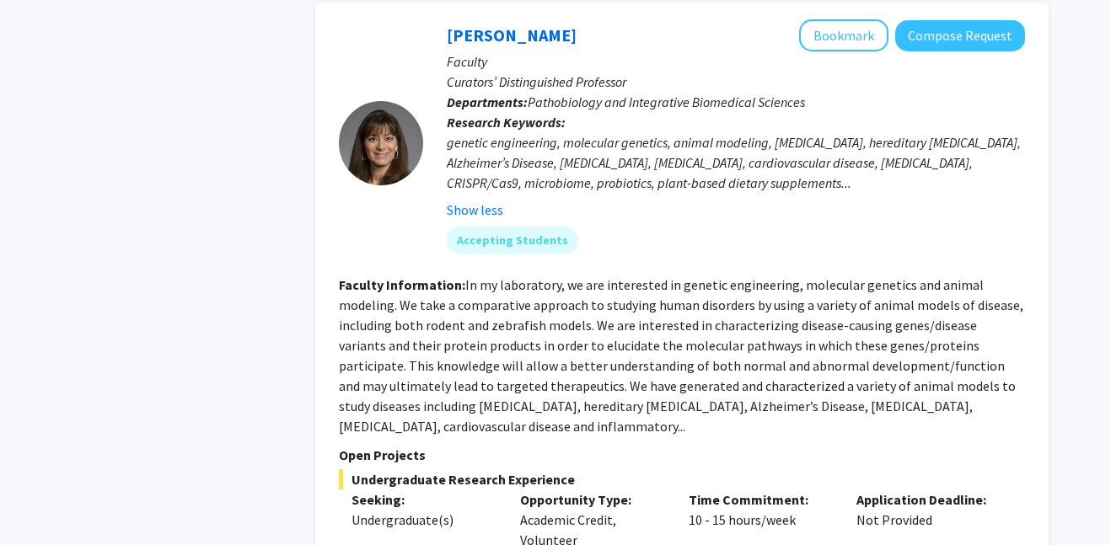
scroll to position [1028, 0]
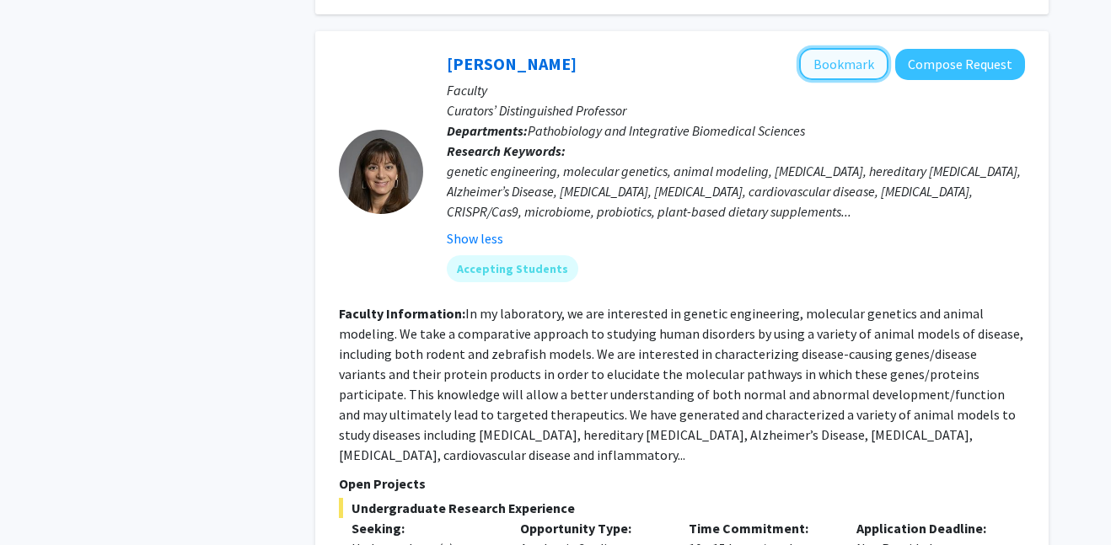
click at [802, 80] on button "Bookmark" at bounding box center [843, 64] width 89 height 32
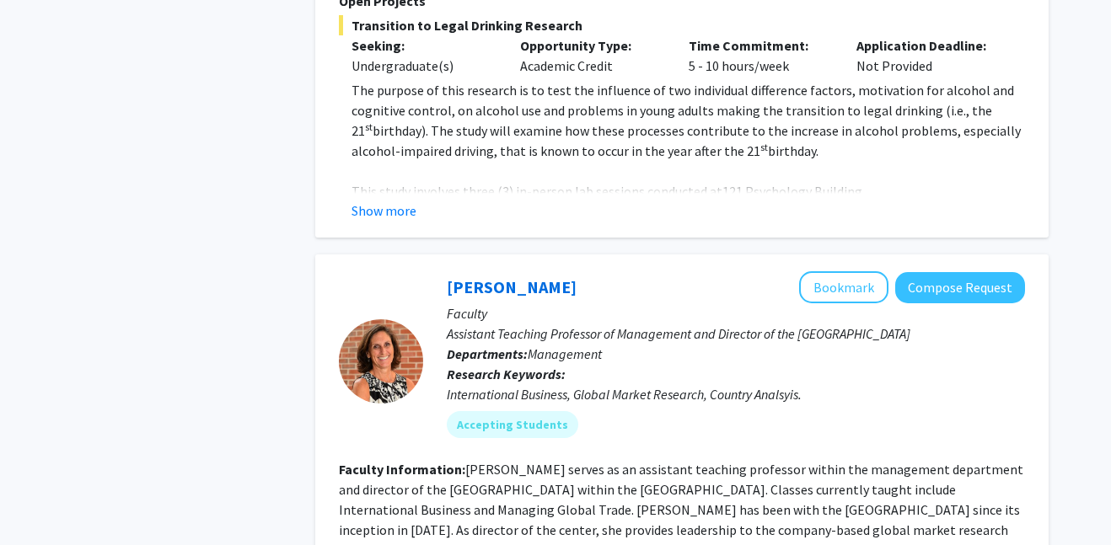
scroll to position [2738, 0]
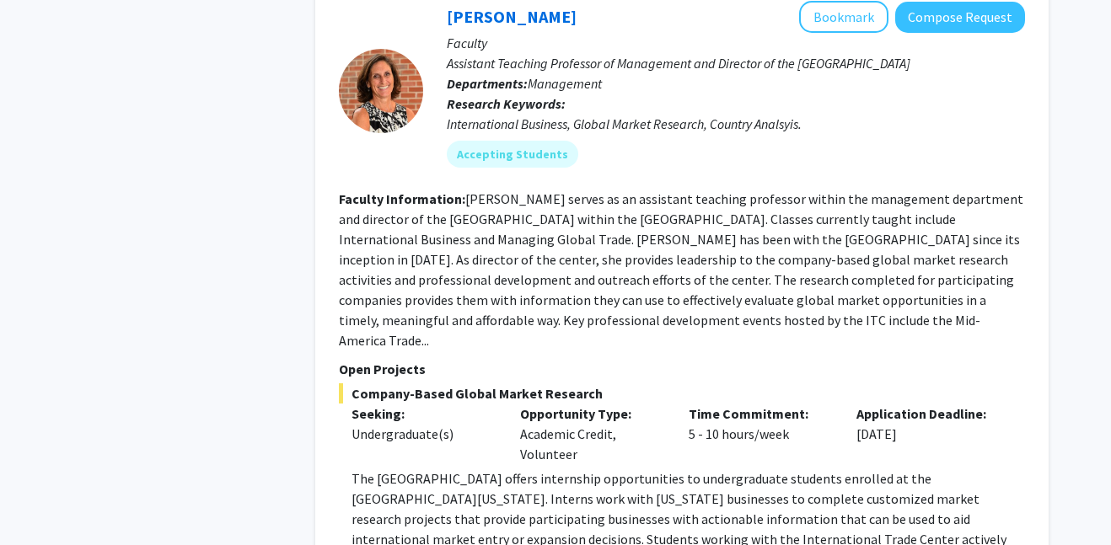
scroll to position [3018, 0]
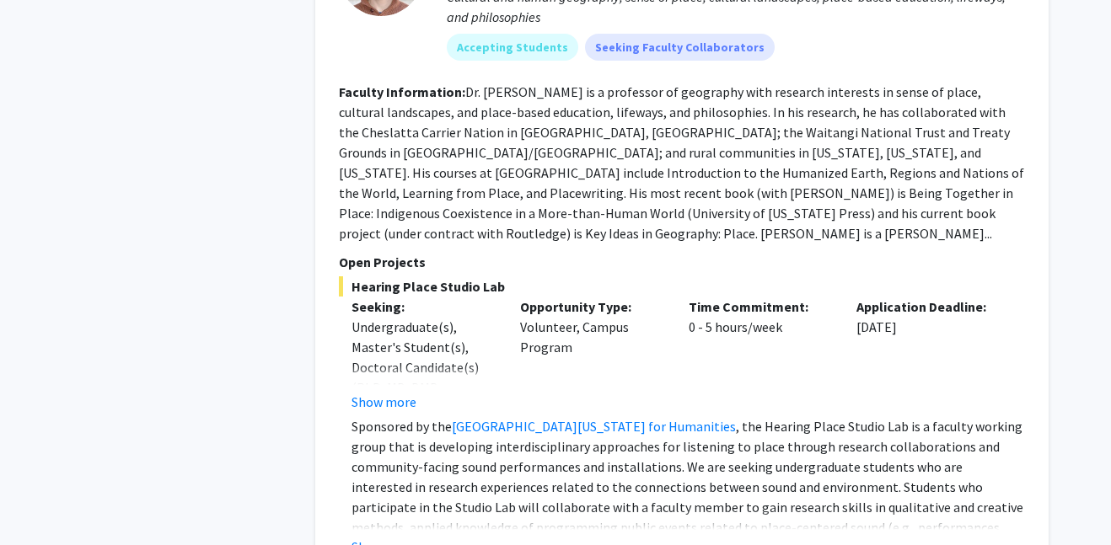
scroll to position [3871, 0]
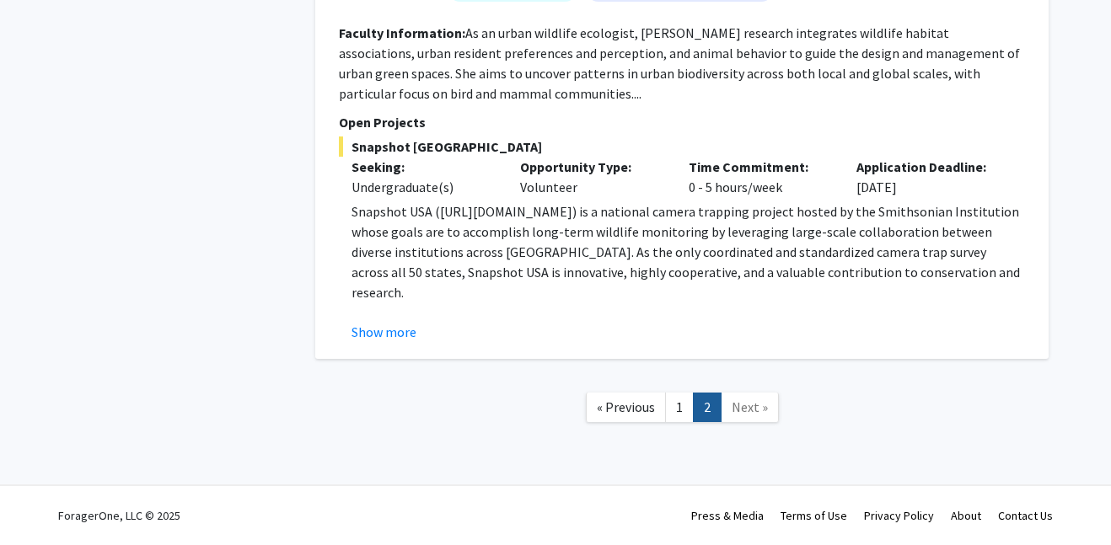
scroll to position [5383, 0]
click at [365, 342] on button "Show more" at bounding box center [383, 332] width 65 height 20
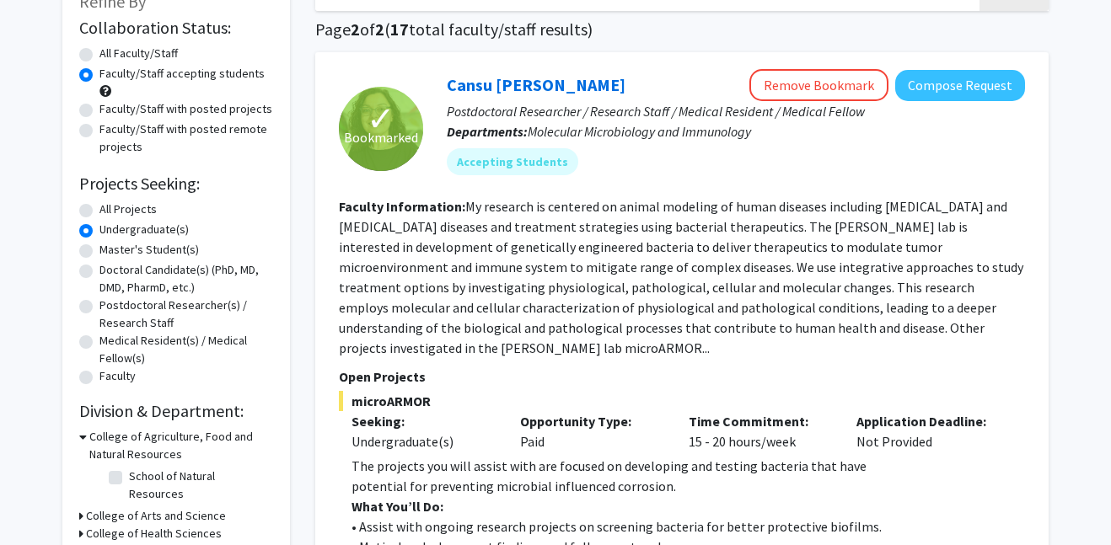
scroll to position [0, 0]
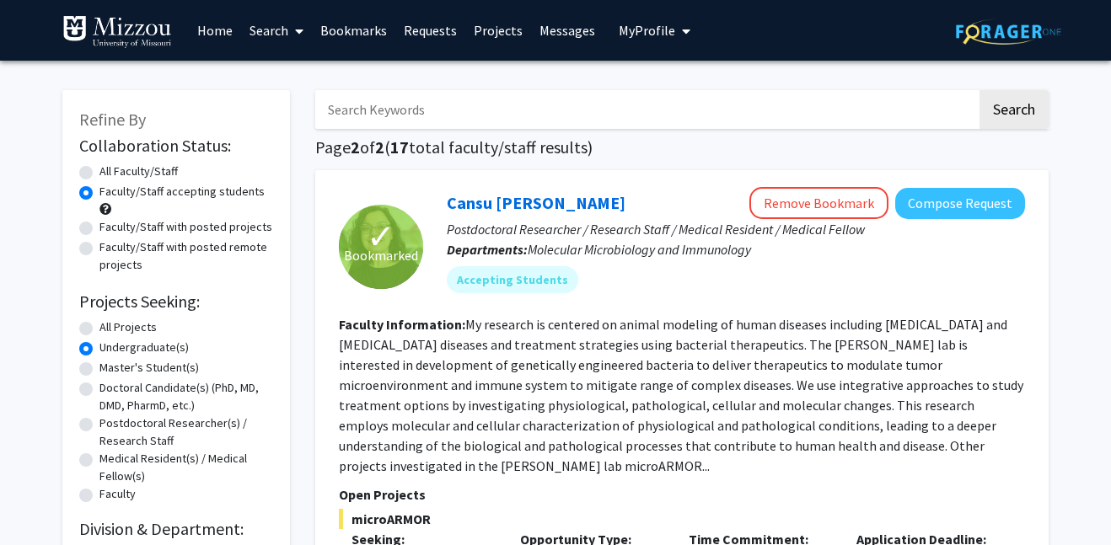
click at [638, 27] on span "My Profile" at bounding box center [647, 30] width 56 height 17
